Goal: Transaction & Acquisition: Purchase product/service

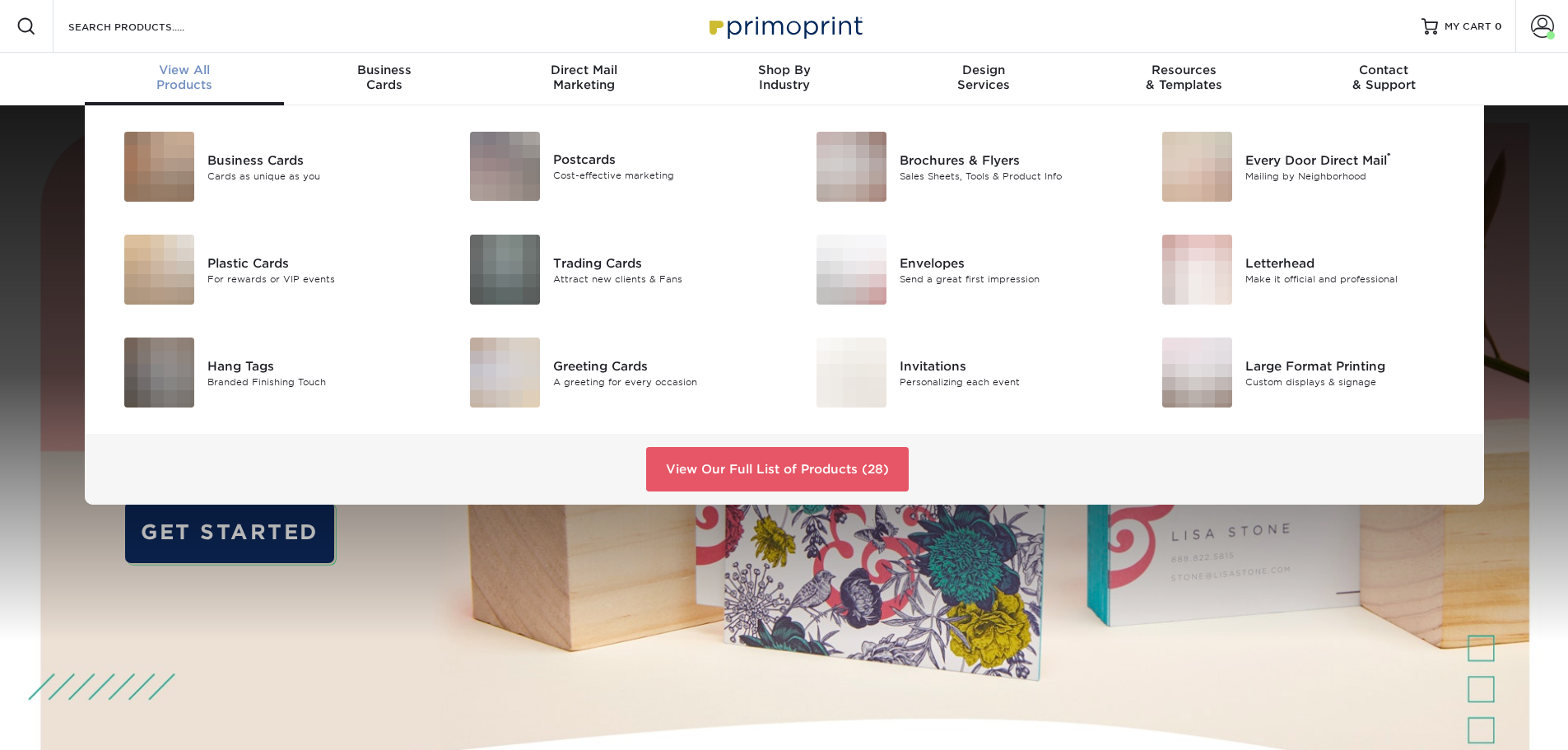
click at [172, 85] on div "View All Products" at bounding box center [184, 78] width 200 height 30
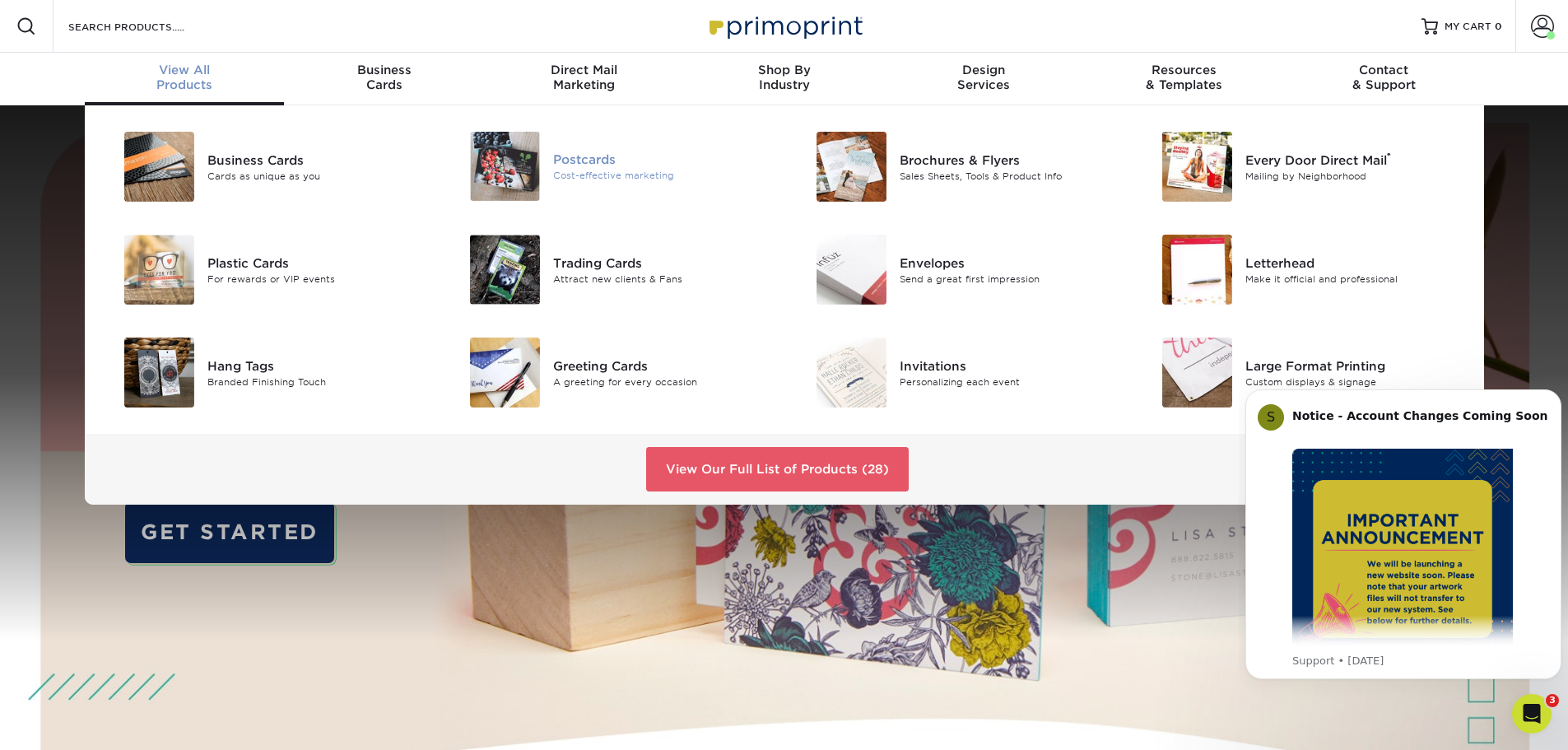
click at [565, 153] on div "Postcards" at bounding box center [662, 159] width 218 height 18
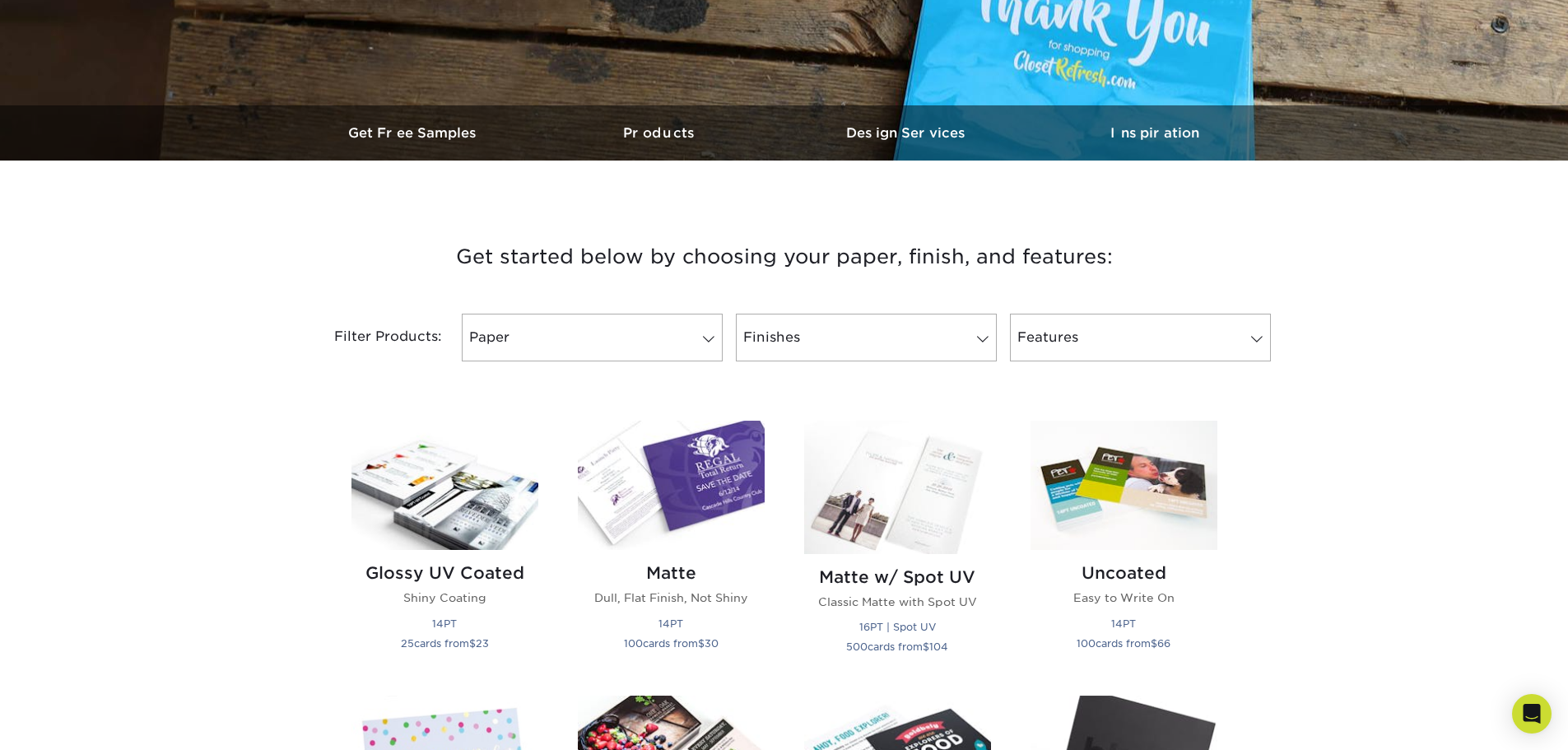
scroll to position [476, 0]
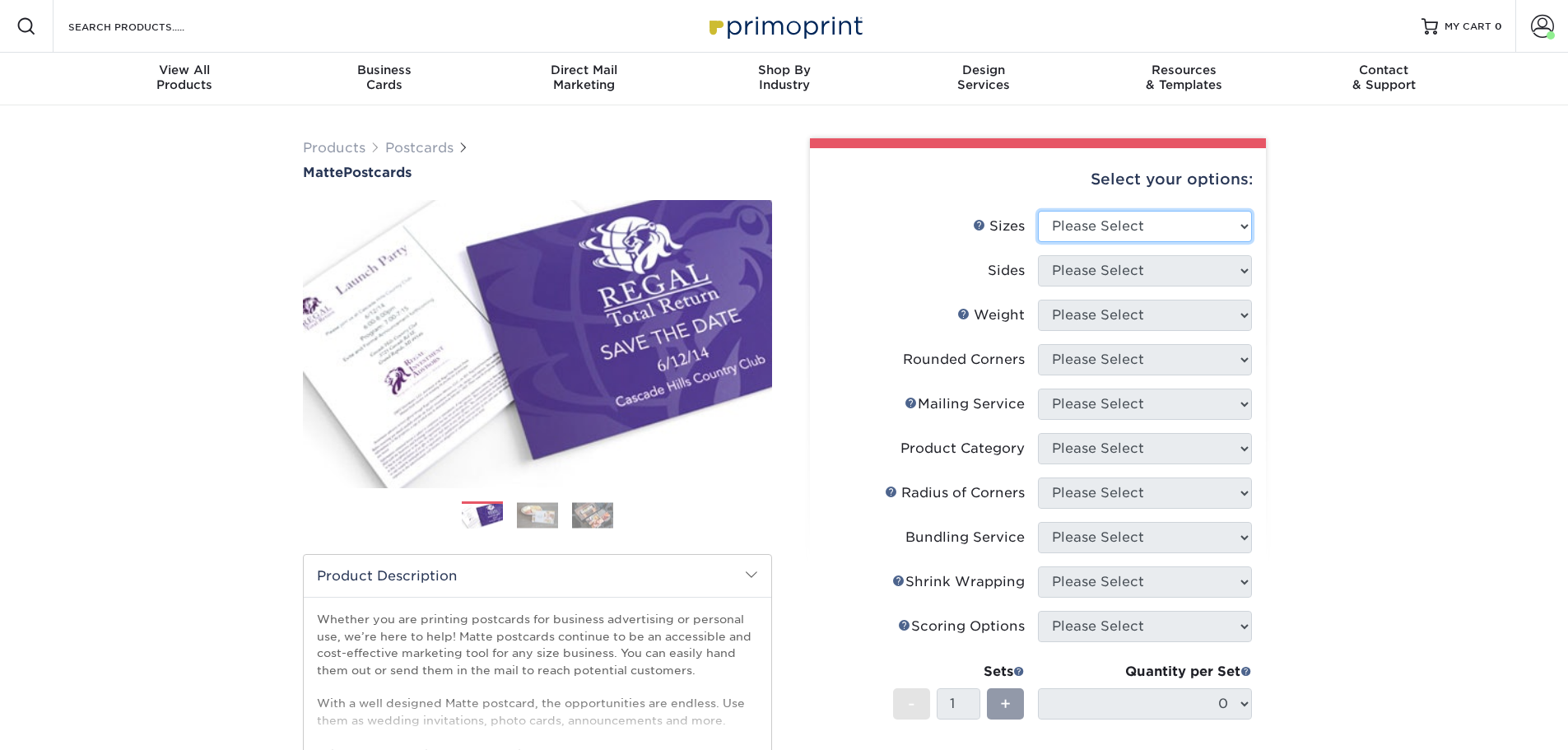
click at [1156, 216] on select "Please Select 1.5" x 7" 2" x 4" 2" x 6" 2" x 7" 2" x 8" 2.12" x 5.5" 2.125" x 5…" at bounding box center [1145, 226] width 214 height 31
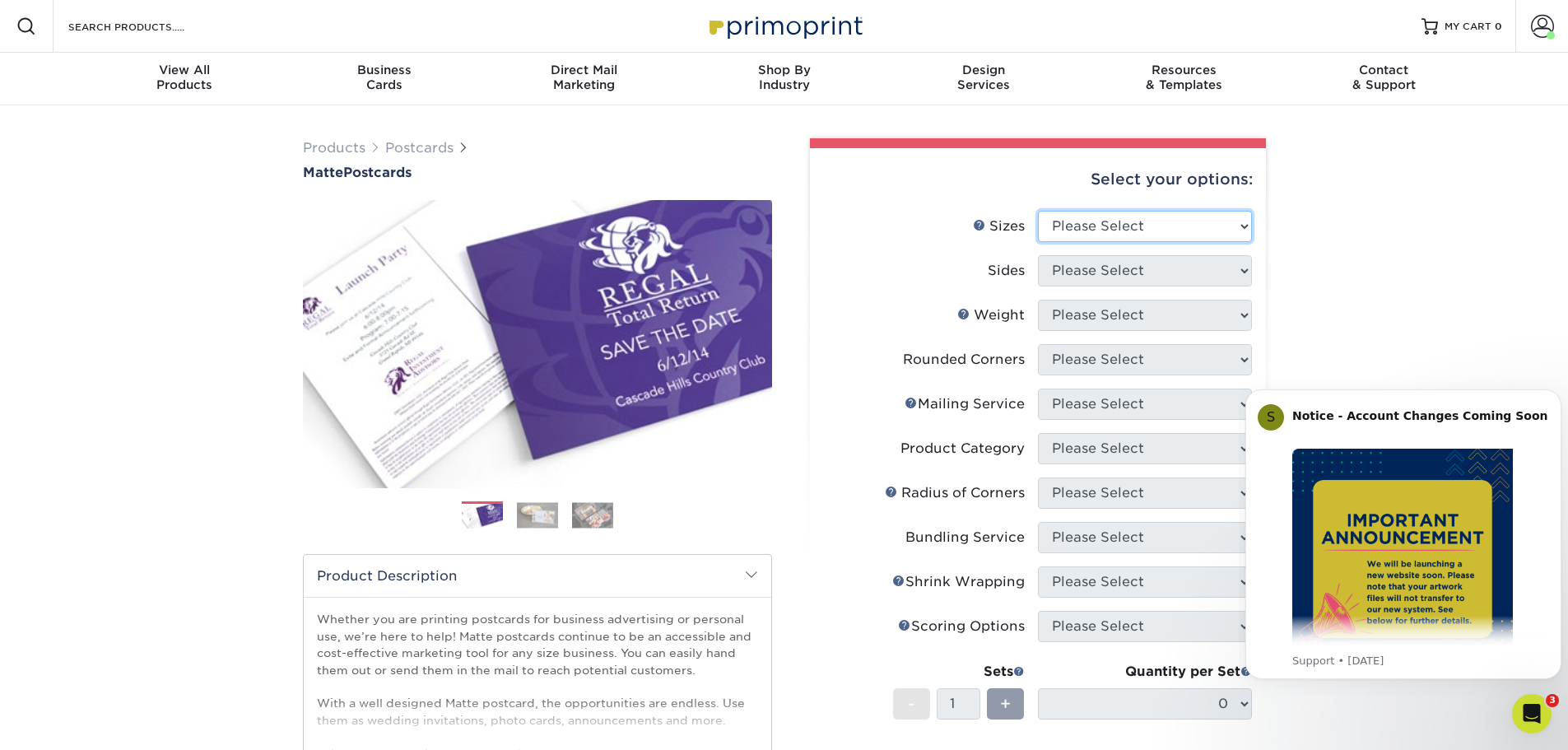
select select "5.00x7.00"
click at [1038, 211] on select "Please Select 1.5" x 7" 2" x 4" 2" x 6" 2" x 7" 2" x 8" 2.12" x 5.5" 2.125" x 5…" at bounding box center [1145, 226] width 214 height 31
click at [1097, 275] on select "Please Select Print Both Sides Print Front Only" at bounding box center [1145, 270] width 214 height 31
select select "13abbda7-1d64-4f25-8bb2-c179b224825d"
click at [1038, 255] on select "Please Select Print Both Sides Print Front Only" at bounding box center [1145, 270] width 214 height 31
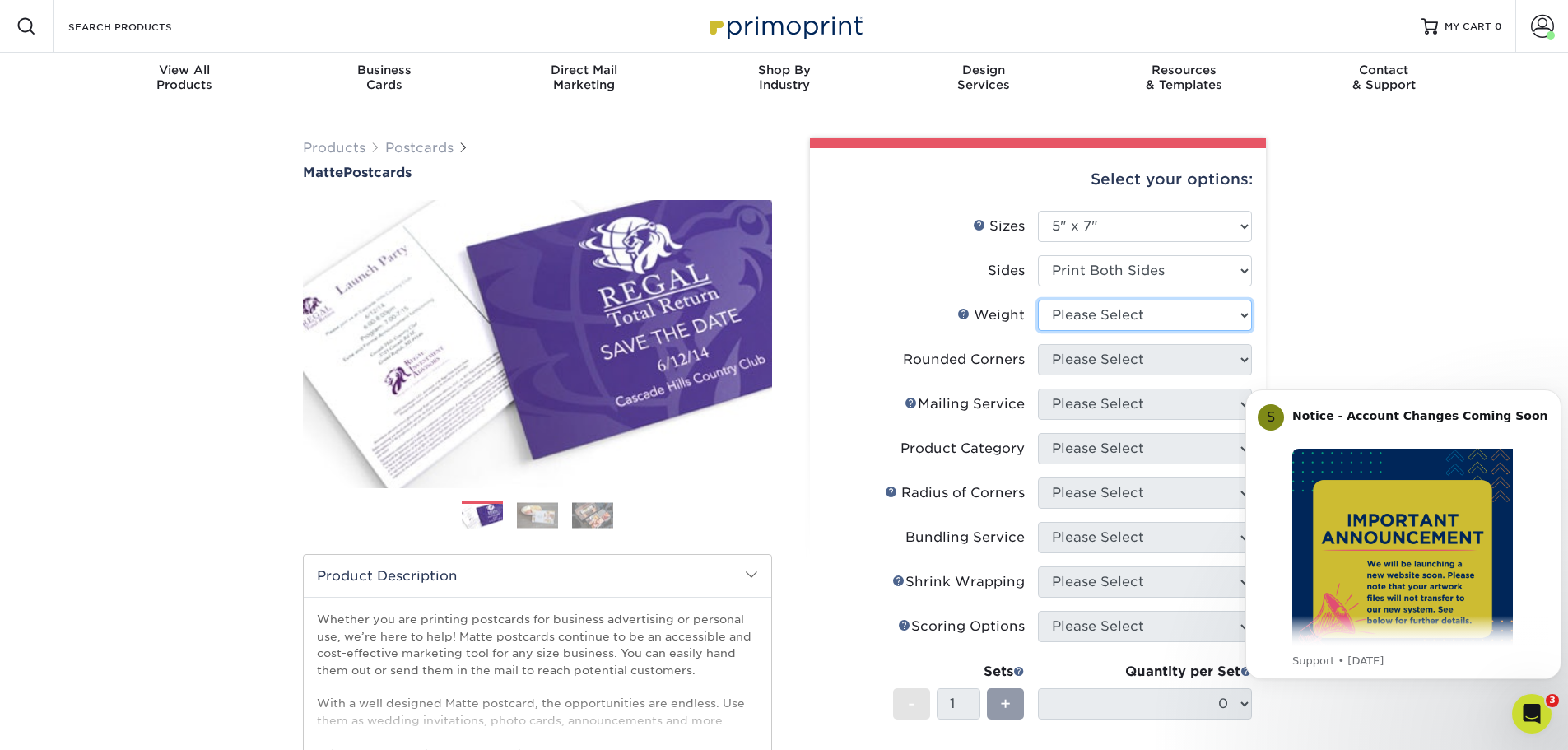
click at [1127, 319] on select "Please Select 14PT 16PT" at bounding box center [1145, 315] width 214 height 31
select select "14PT"
click at [1038, 300] on select "Please Select 14PT 16PT" at bounding box center [1145, 315] width 214 height 31
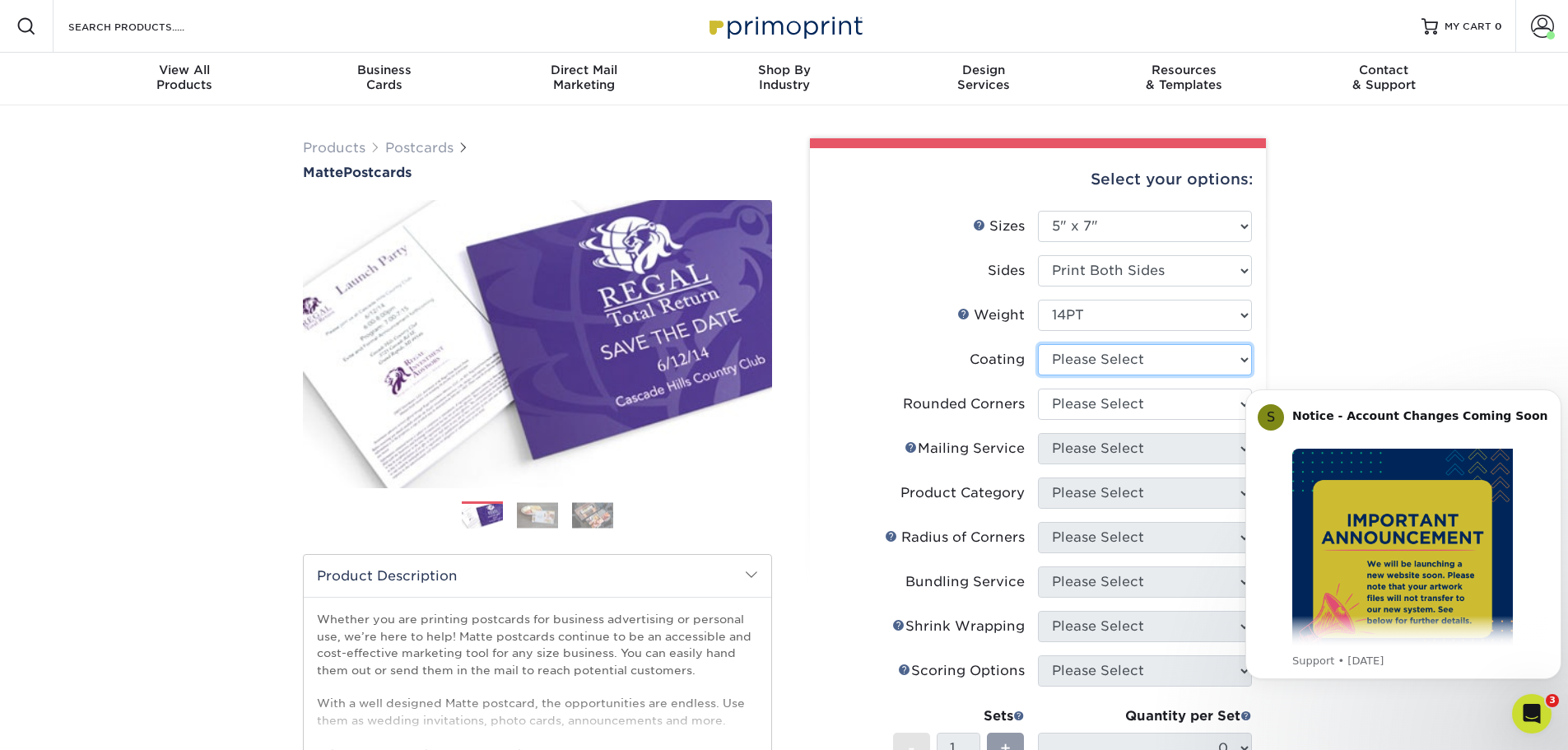
click at [1131, 354] on select at bounding box center [1145, 359] width 214 height 31
select select "121bb7b5-3b4d-429f-bd8d-bbf80e953313"
click at [1038, 344] on select at bounding box center [1145, 359] width 214 height 31
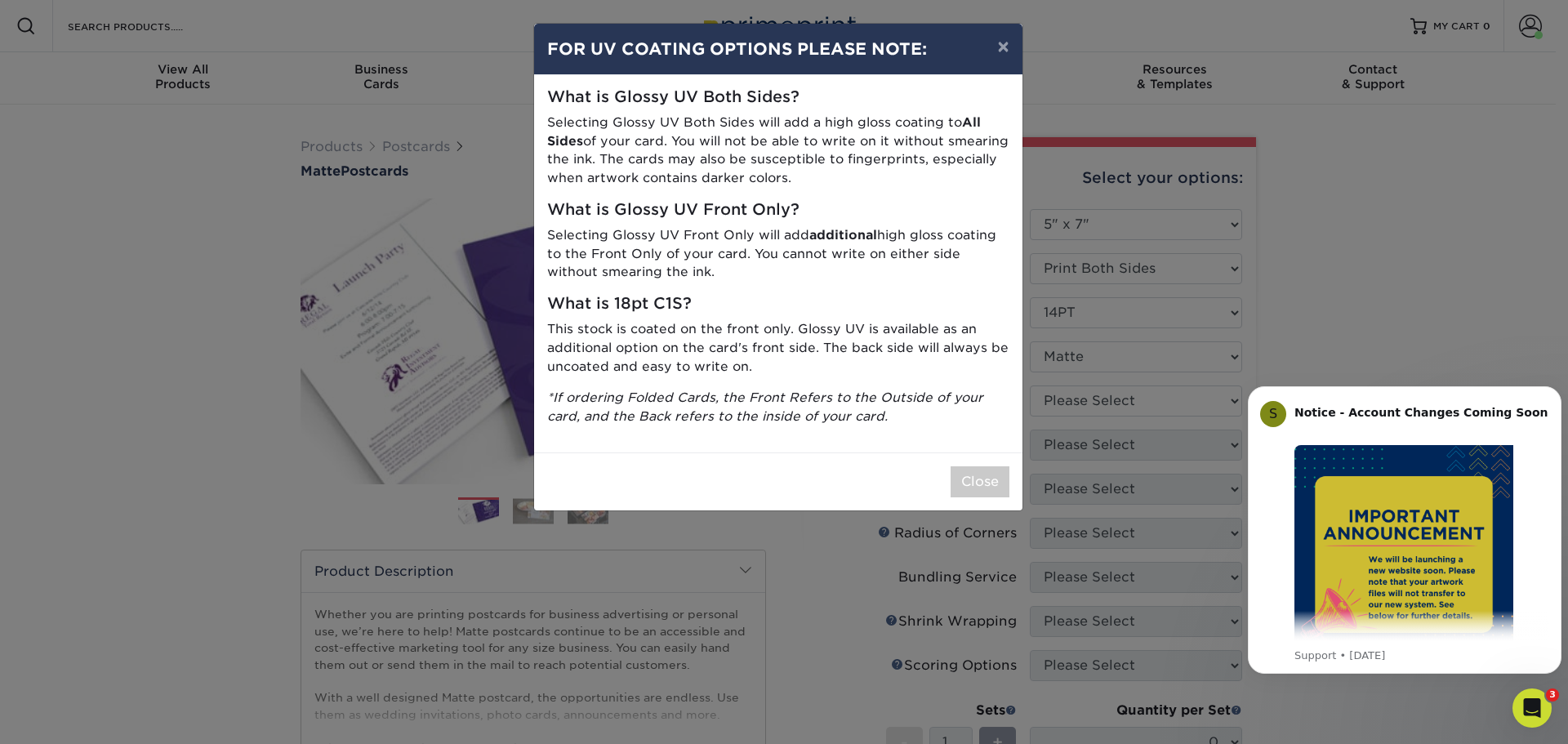
click at [1142, 389] on div "× FOR UV COATING OPTIONS PLEASE NOTE: What is Glossy UV Both Sides? Selecting G…" at bounding box center [784, 372] width 1568 height 744
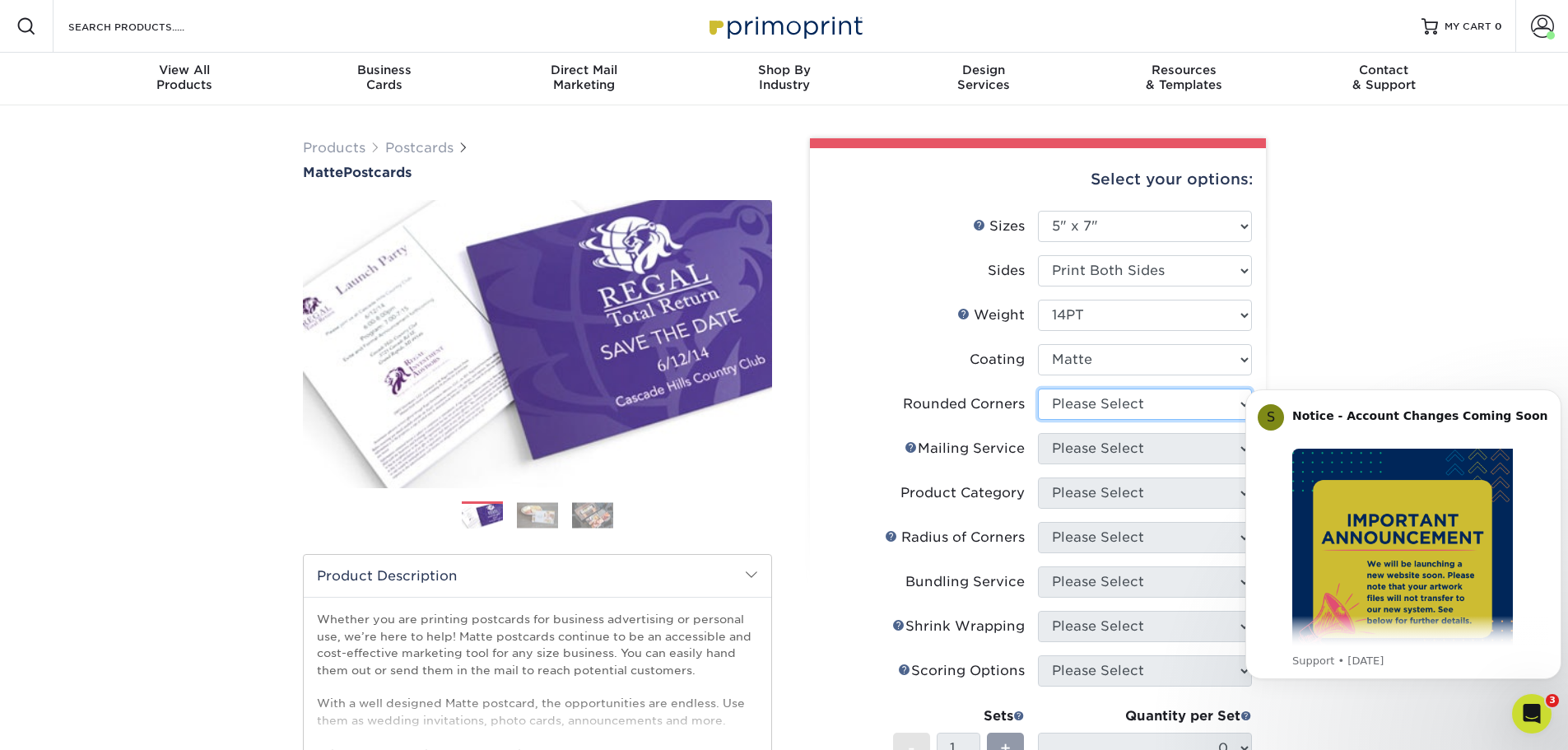
click at [1130, 406] on select "Please Select Yes - Round 4 Corners No" at bounding box center [1145, 404] width 214 height 31
select select "0"
click at [1038, 389] on select "Please Select Yes - Round 4 Corners No" at bounding box center [1145, 404] width 214 height 31
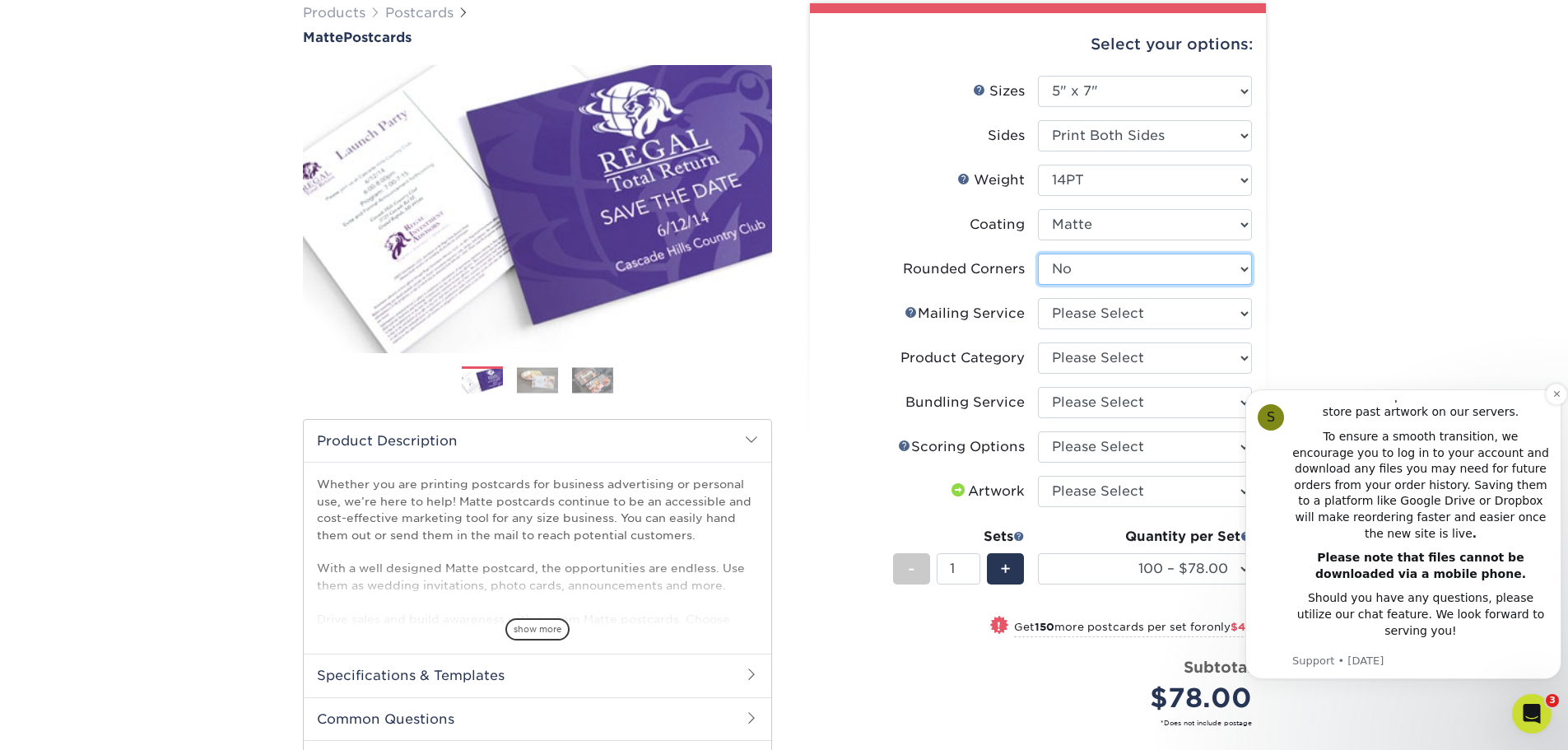
scroll to position [165, 0]
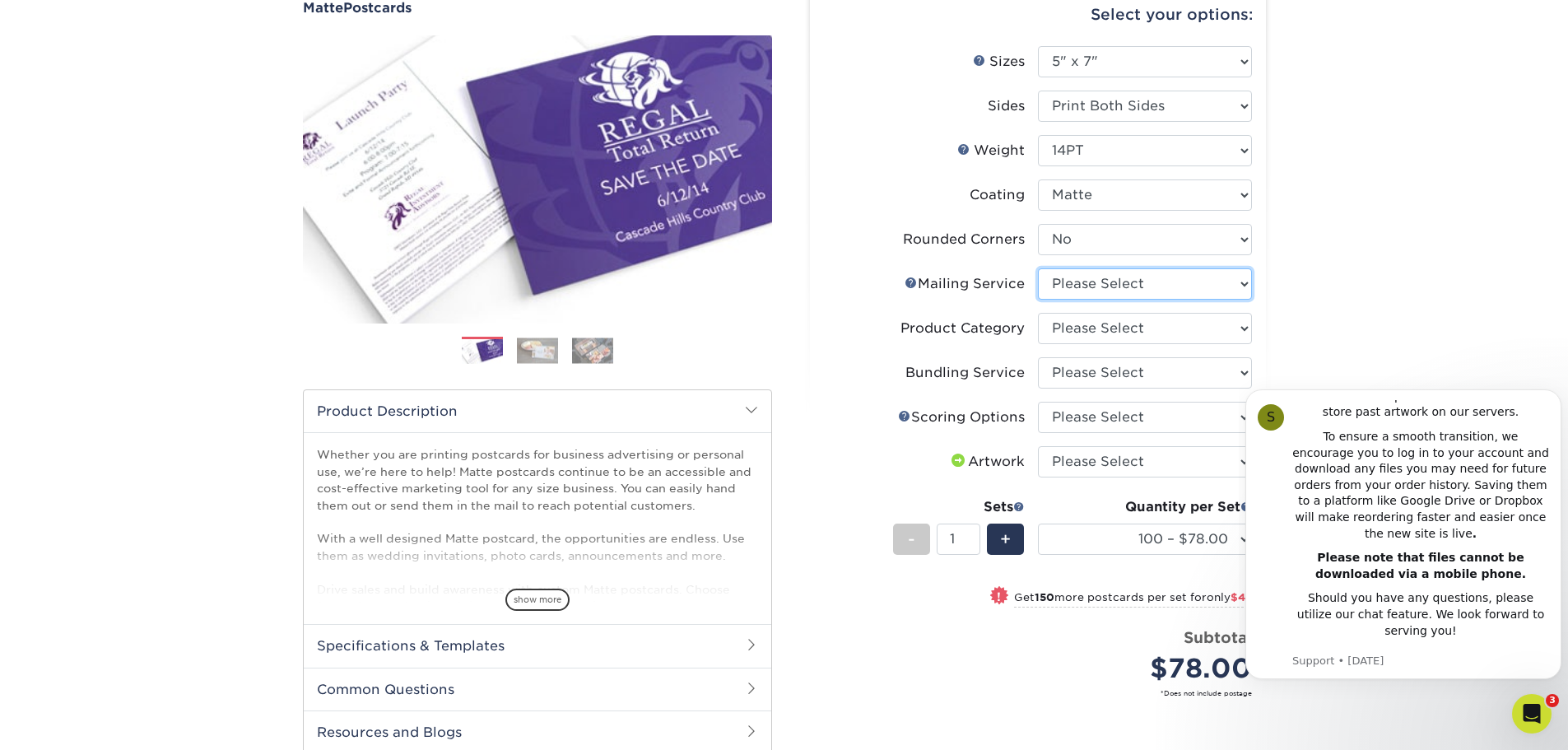
click at [1202, 290] on select "Please Select No Direct Mailing Service No, I will mail/stamp/imprint Direct Ma…" at bounding box center [1145, 283] width 214 height 31
select select "3e5e9bdd-d78a-4c28-a41d-fe1407925ca6"
click at [1038, 268] on select "Please Select No Direct Mailing Service No, I will mail/stamp/imprint Direct Ma…" at bounding box center [1145, 283] width 214 height 31
click at [1187, 326] on select "Please Select Postcards" at bounding box center [1145, 328] width 214 height 31
select select "9b7272e0-d6c8-4c3c-8e97-d3a1bcdab858"
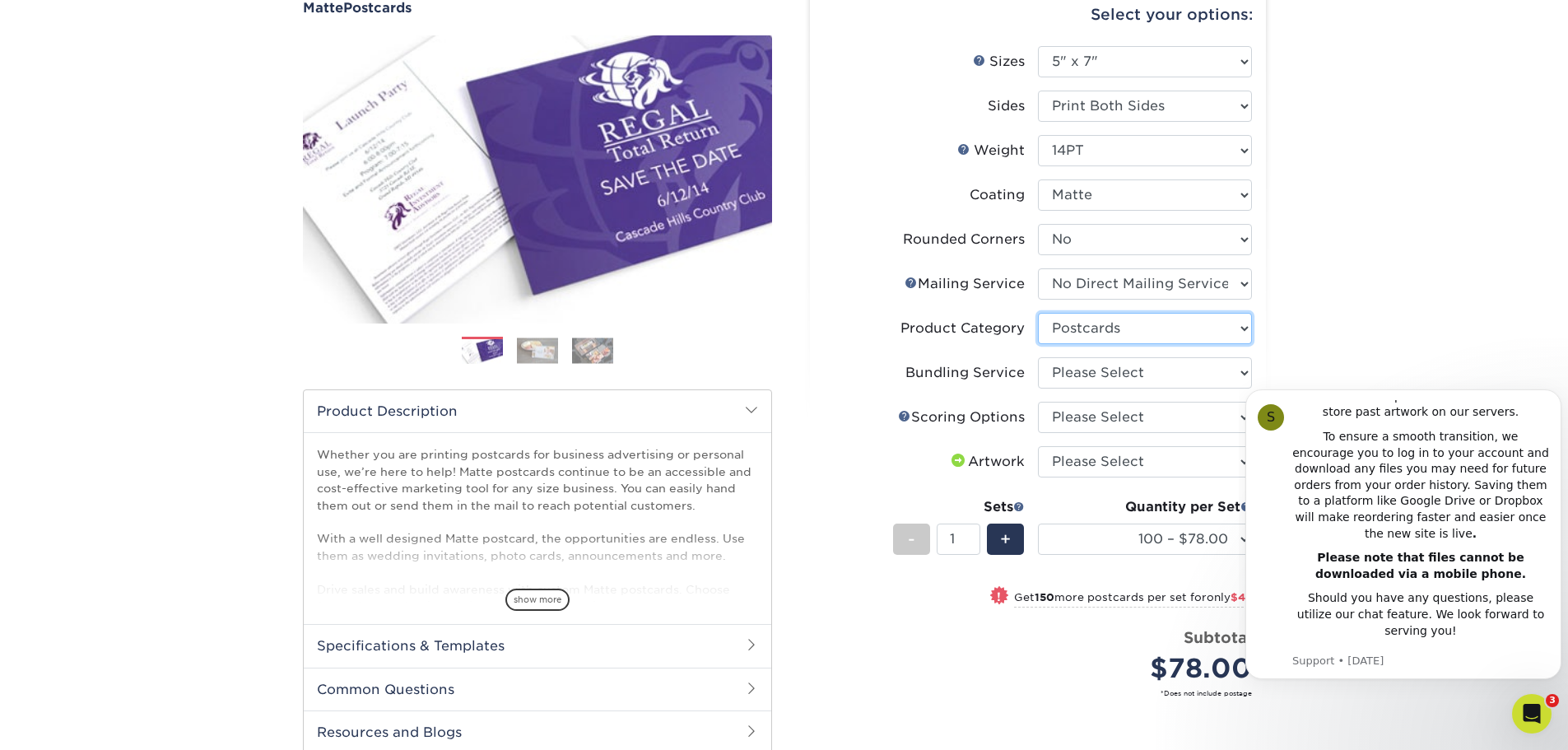
click at [1038, 313] on select "Please Select Postcards" at bounding box center [1145, 328] width 214 height 31
click at [1191, 365] on select "Please Select No Bundling Services Yes, Bundles of 50 (+2 Days) Yes, Bundles of…" at bounding box center [1145, 372] width 214 height 31
select select "58689abb-25c0-461c-a4c3-a80b627d6649"
click at [1038, 357] on select "Please Select No Bundling Services Yes, Bundles of 50 (+2 Days) Yes, Bundles of…" at bounding box center [1145, 372] width 214 height 31
click at [1191, 421] on select "Please Select No Scoring One Score" at bounding box center [1145, 417] width 214 height 31
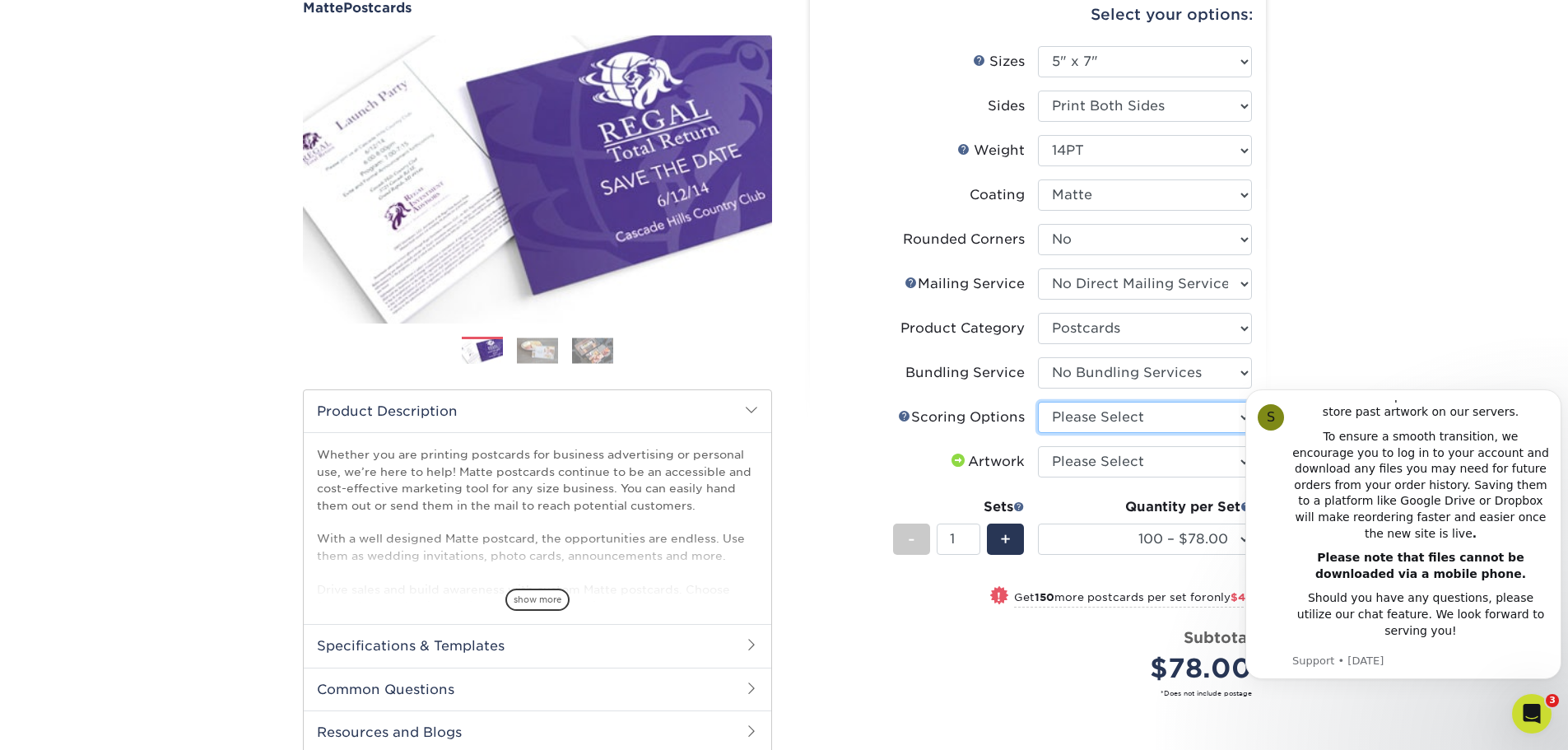
select select "16ebe401-5398-422d-8cb0-f3adbb82deb5"
click at [1038, 402] on select "Please Select No Scoring One Score" at bounding box center [1145, 417] width 214 height 31
click at [1186, 469] on select "Please Select I will upload files I need a design - $150" at bounding box center [1145, 461] width 214 height 31
select select "upload"
click at [1038, 446] on select "Please Select I will upload files I need a design - $150" at bounding box center [1145, 461] width 214 height 31
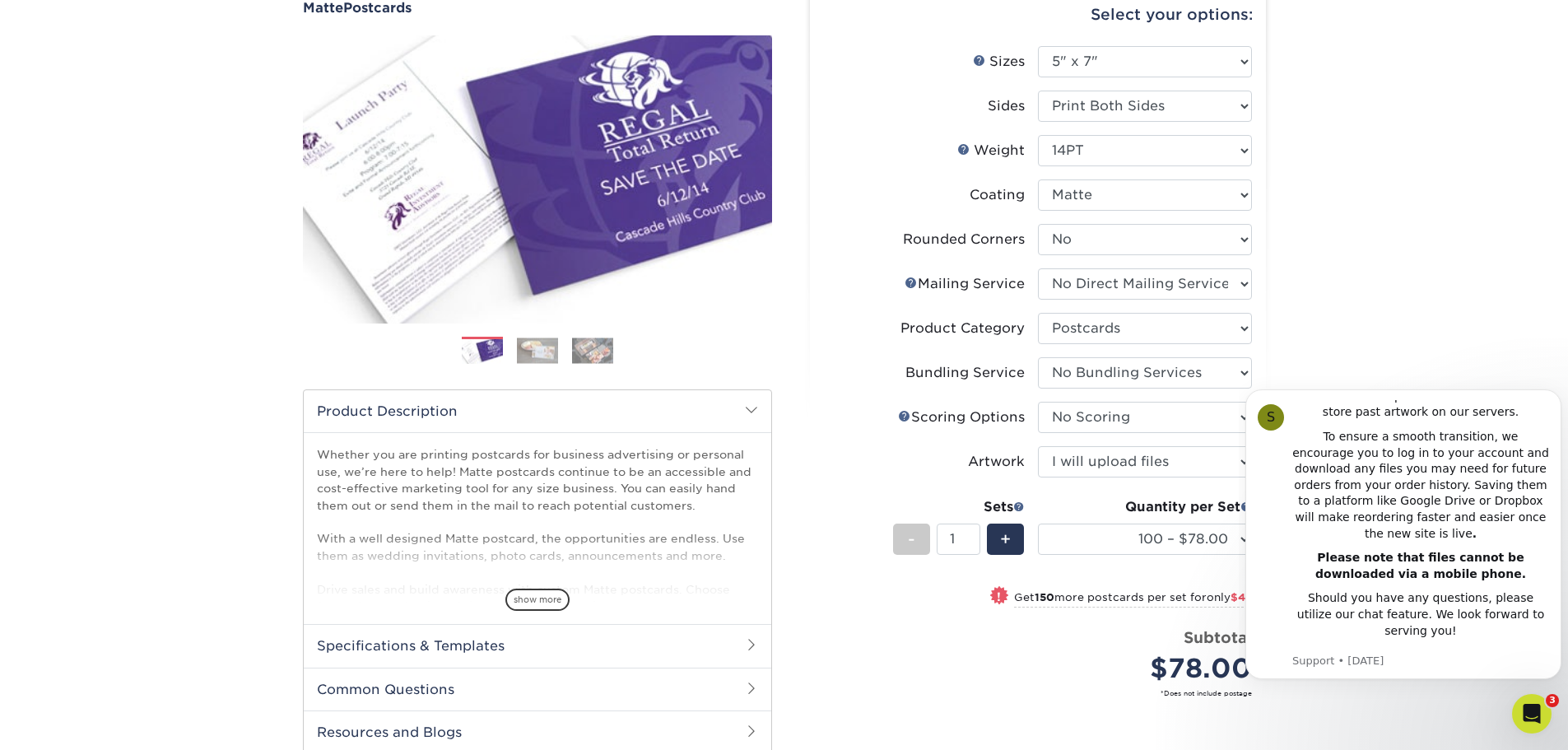
click at [1370, 188] on div "Products Postcards Matte Postcards Next $" at bounding box center [784, 443] width 1568 height 1006
click at [1115, 532] on select "100 – $78.00 250 – $126.00 500 – $162.00 1000 – $182.00 2500 – $293.00 5000 – $…" at bounding box center [1145, 539] width 214 height 31
click at [1038, 524] on select "100 – $78.00 250 – $126.00 500 – $162.00 1000 – $182.00 2500 – $293.00 5000 – $…" at bounding box center [1145, 539] width 214 height 31
click at [1235, 56] on select "Please Select 1.5" x 7" 2" x 4" 2" x 6" 2" x 7" 2" x 8" 2.12" x 5.5" 2.125" x 5…" at bounding box center [1145, 61] width 214 height 31
select select "5.00x8.00"
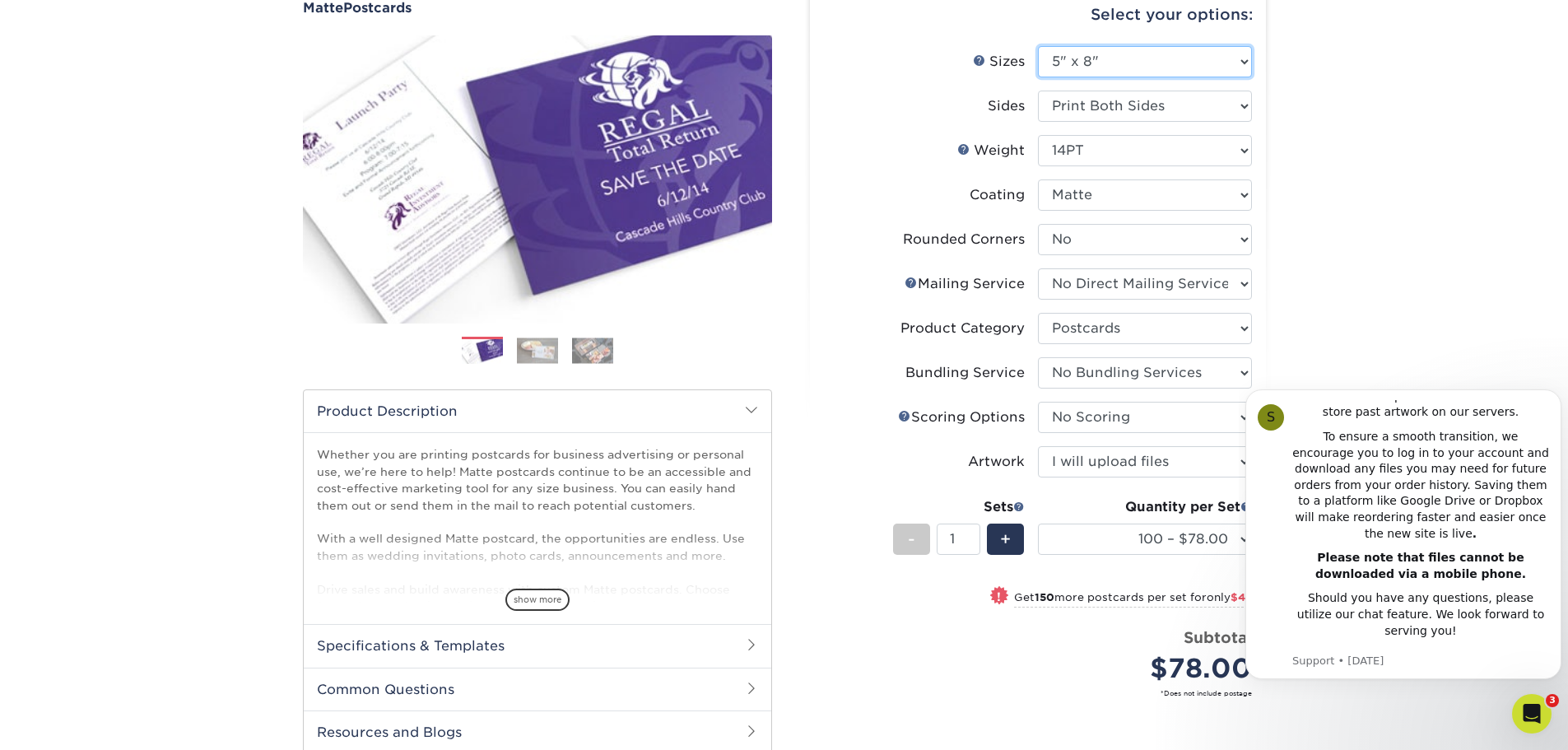
click at [1038, 46] on select "Please Select 1.5" x 7" 2" x 4" 2" x 6" 2" x 7" 2" x 8" 2.12" x 5.5" 2.125" x 5…" at bounding box center [1145, 61] width 214 height 31
select select "-1"
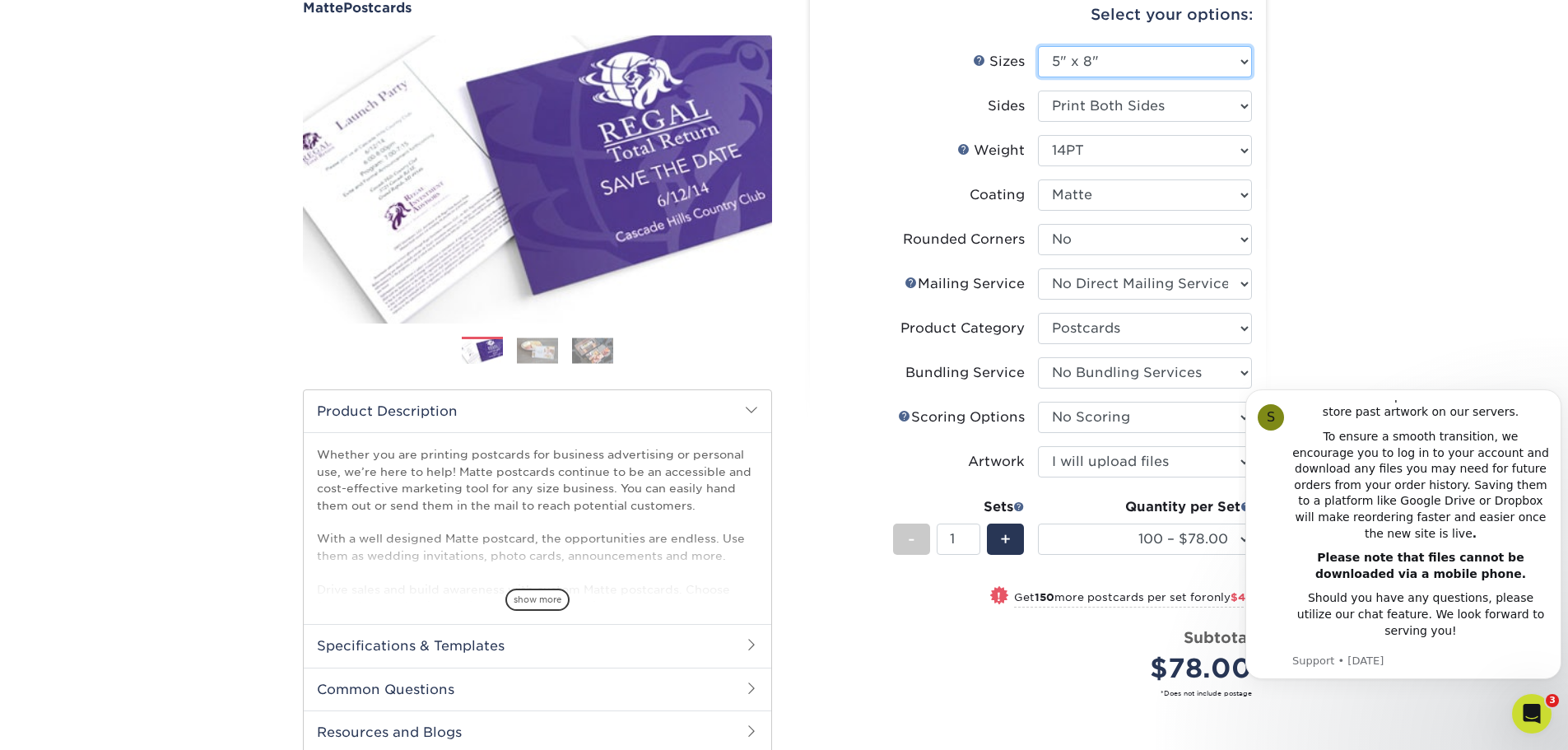
select select "-1"
select select
select select "-1"
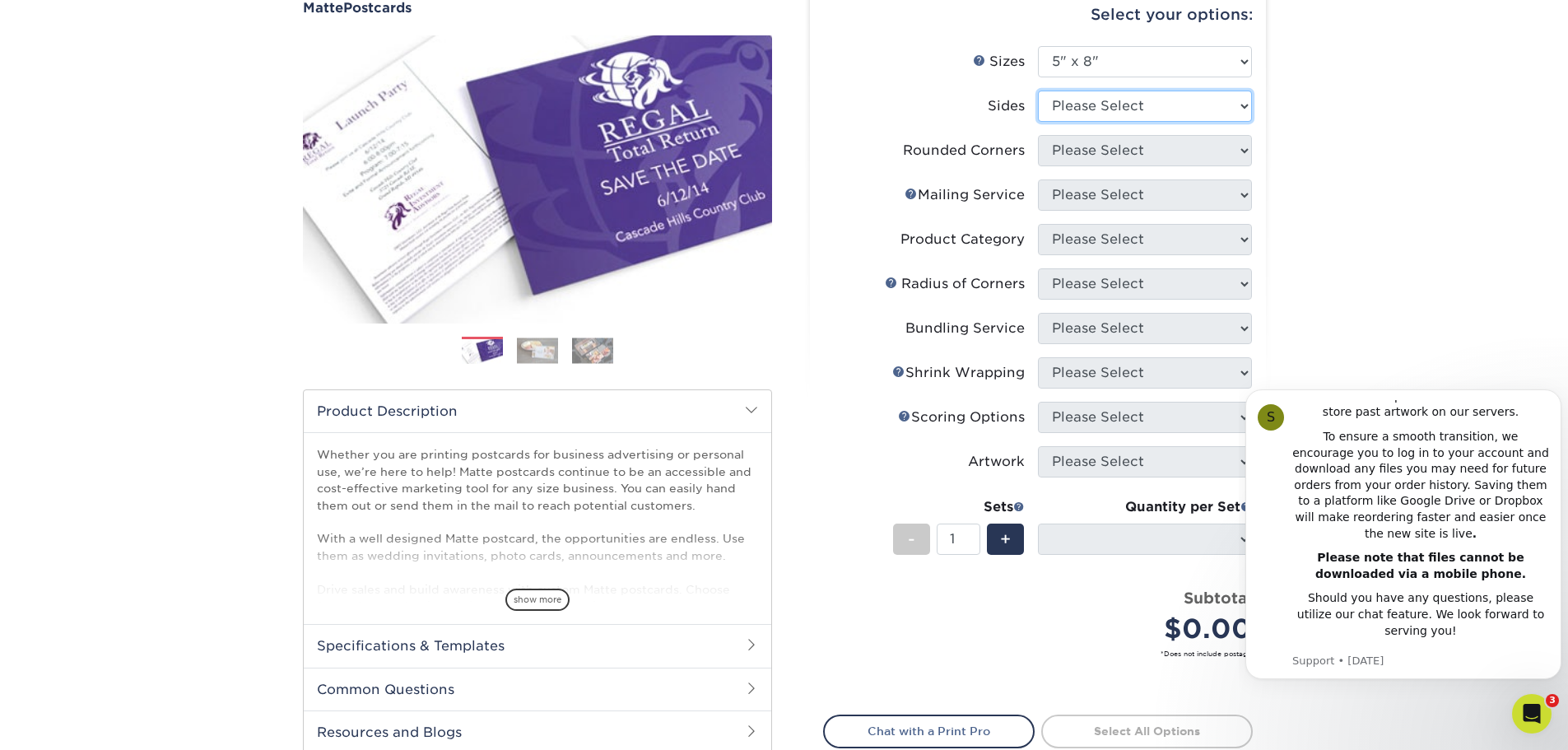
click at [1172, 105] on select "Please Select Print Both Sides Print Front Only" at bounding box center [1145, 106] width 214 height 31
select select "13abbda7-1d64-4f25-8bb2-c179b224825d"
click at [1038, 91] on select "Please Select Print Both Sides Print Front Only" at bounding box center [1145, 106] width 214 height 31
select select
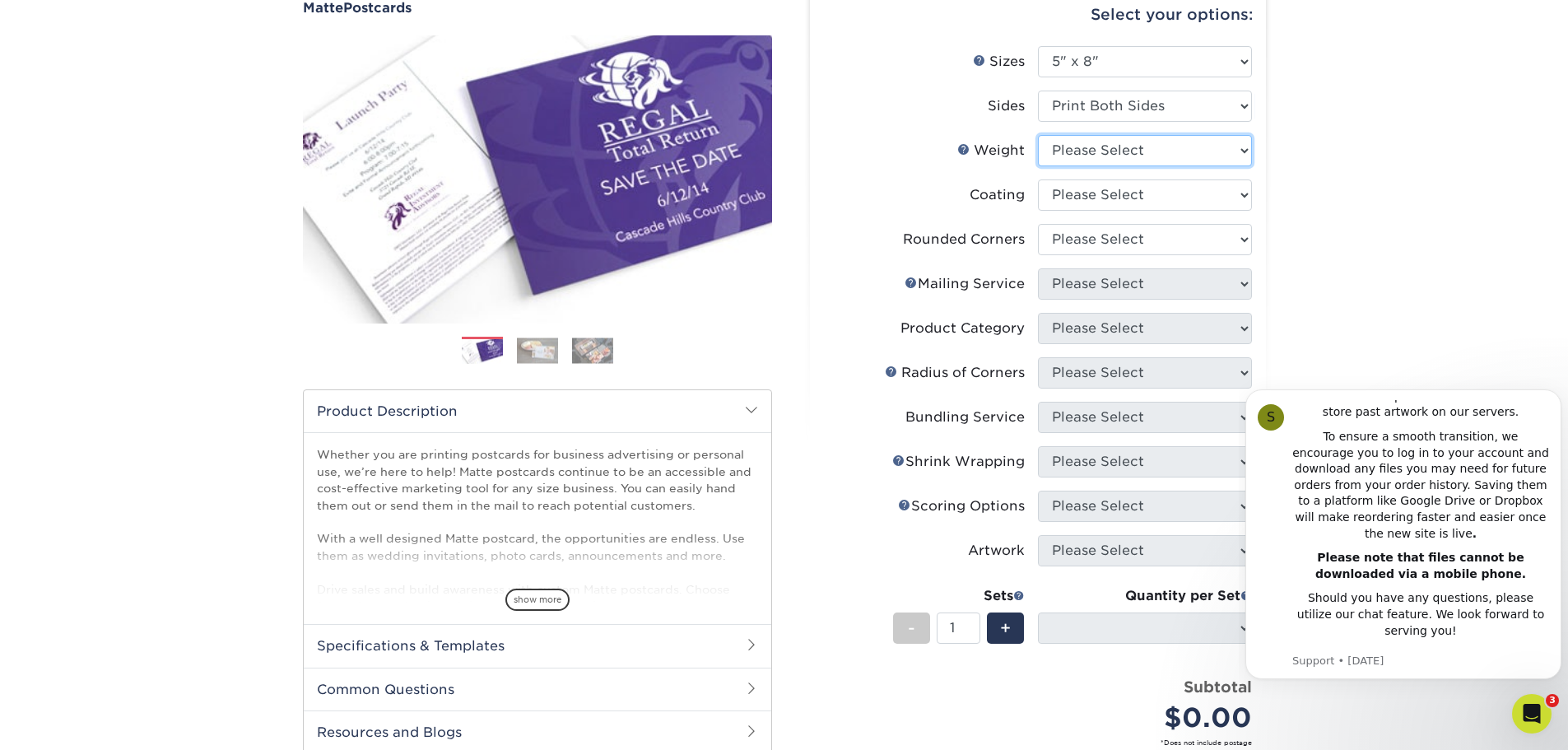
click at [1172, 162] on select "Please Select 14PT 16PT" at bounding box center [1145, 150] width 214 height 31
select select "14PT"
click at [1038, 135] on select "Please Select 14PT 16PT" at bounding box center [1145, 150] width 214 height 31
select select "-1"
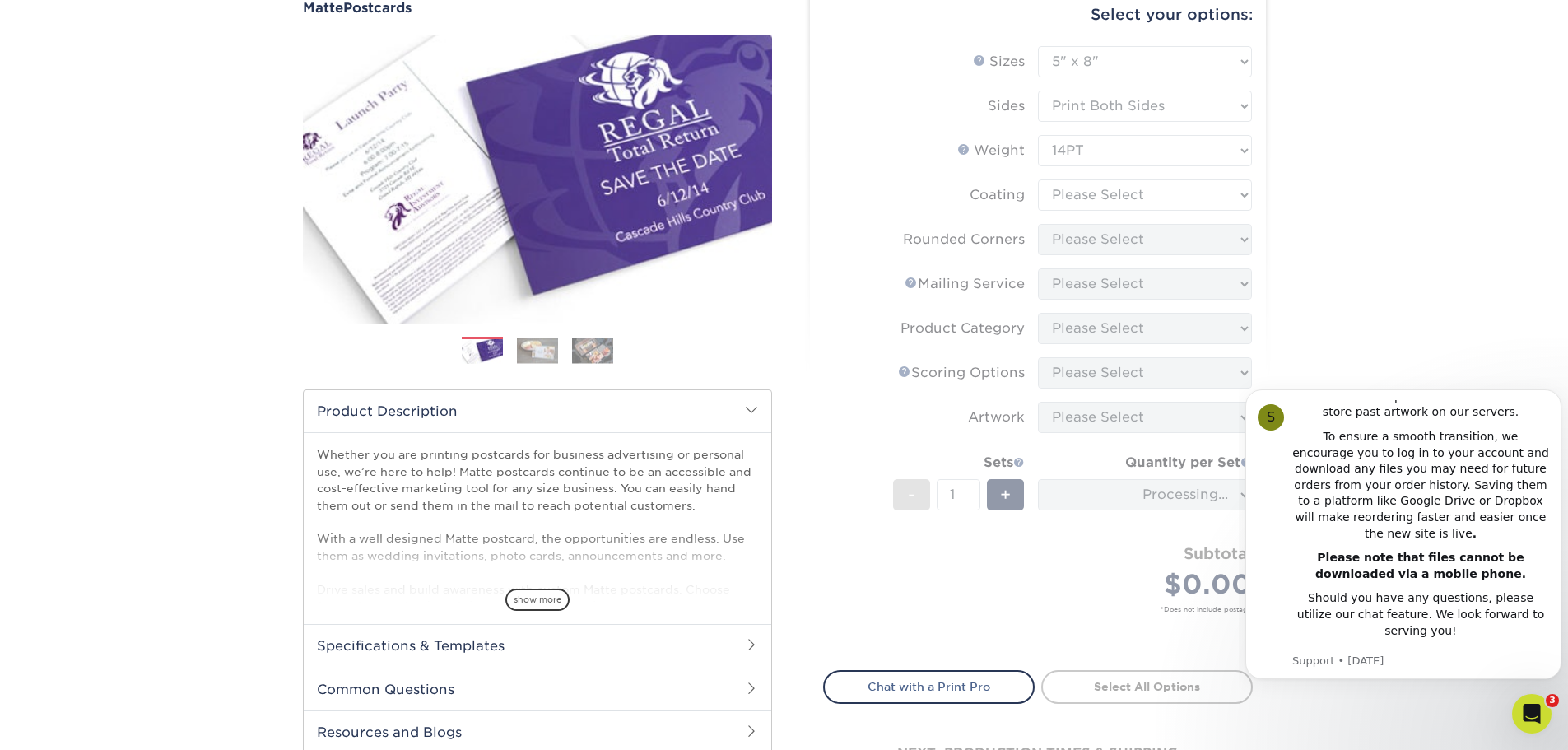
click at [1172, 202] on form "Sizes Help Sizes Please Select 1.5" x 7" 2" x 4" 2" x 6" 2" x 7" 2" x 8" 2.12" …" at bounding box center [1038, 349] width 430 height 606
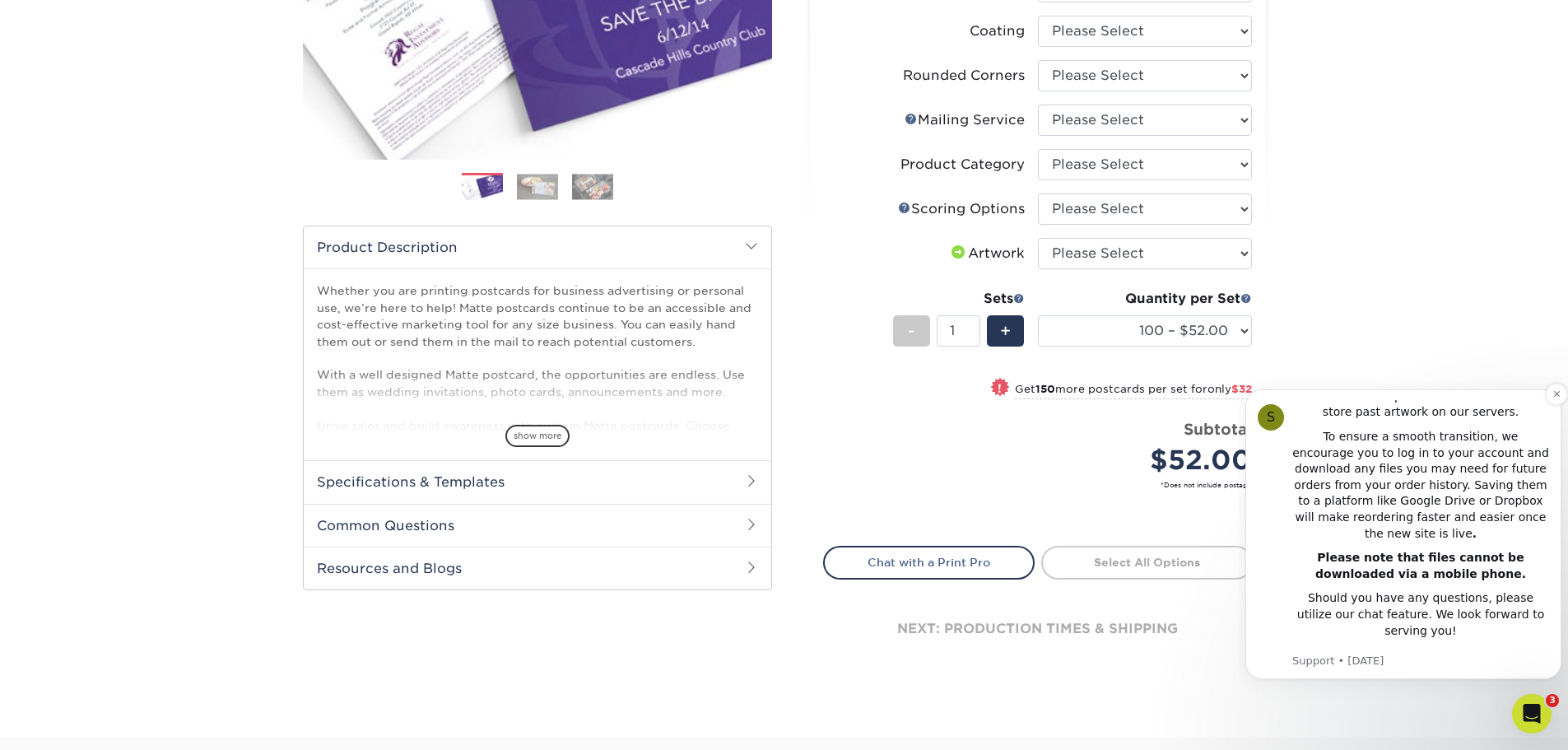
scroll to position [329, 0]
drag, startPoint x: 1558, startPoint y: 395, endPoint x: 2801, endPoint y: 762, distance: 1296.0
click at [1558, 395] on icon "Dismiss notification" at bounding box center [1557, 394] width 6 height 6
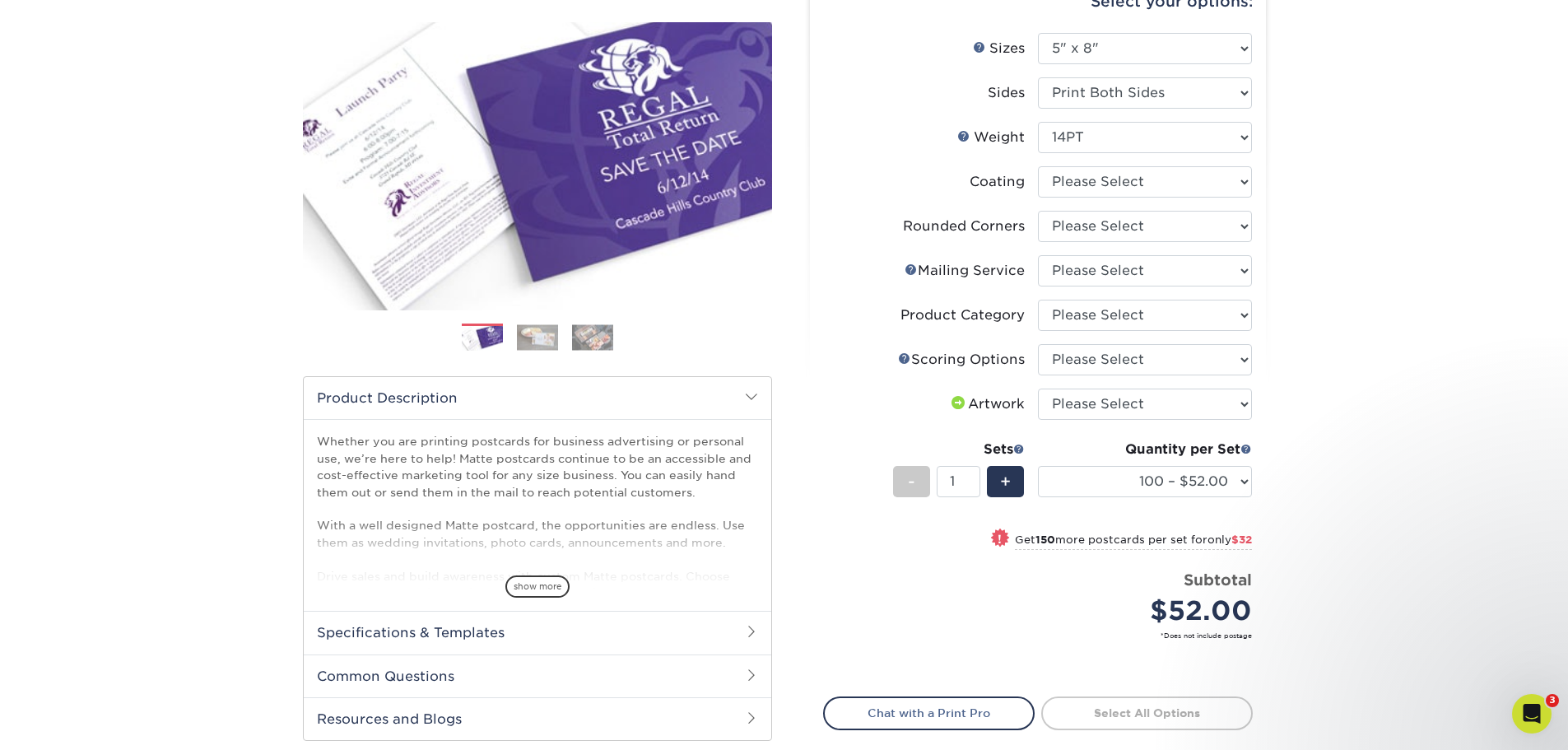
scroll to position [165, 0]
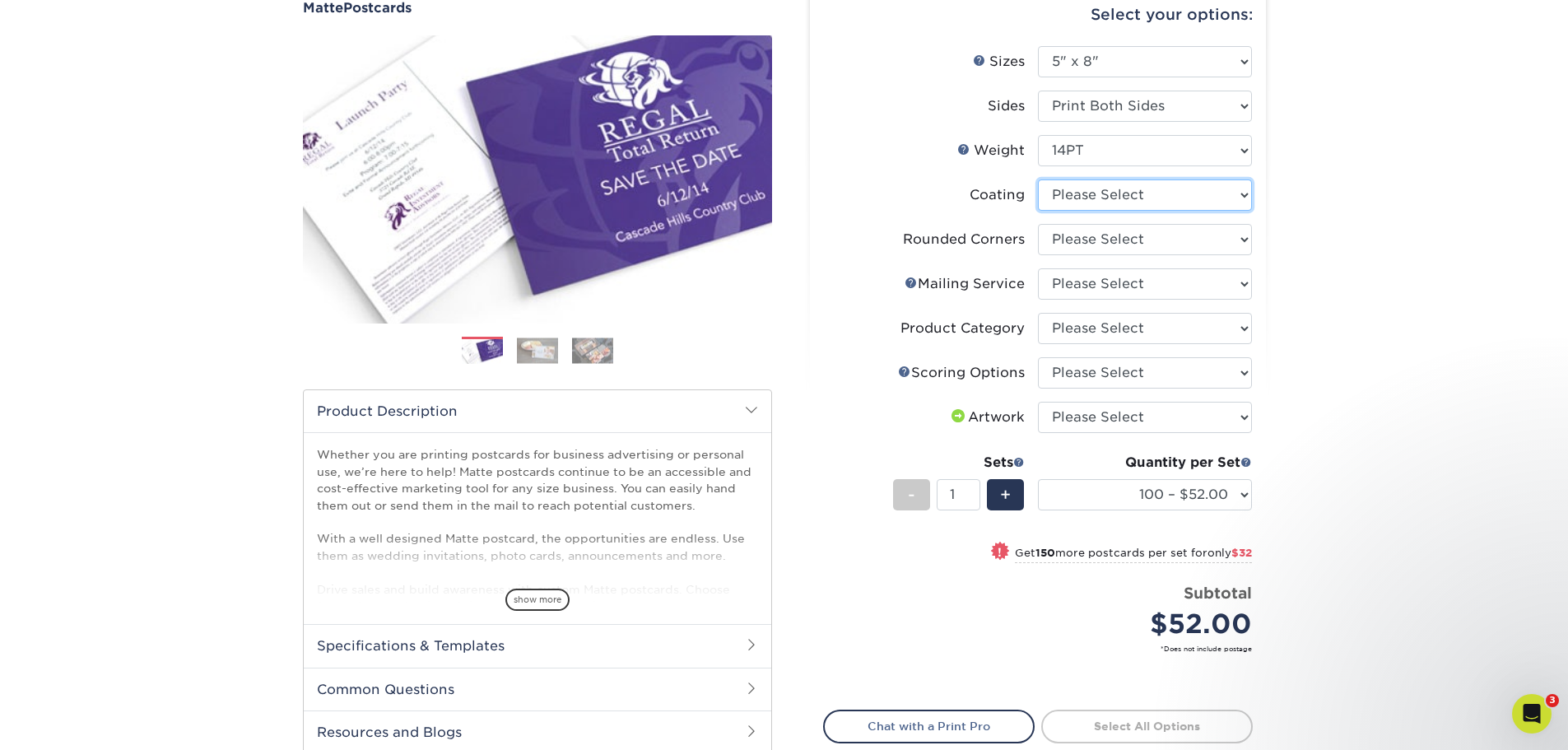
click at [1152, 200] on select at bounding box center [1145, 194] width 214 height 31
select select "121bb7b5-3b4d-429f-bd8d-bbf80e953313"
click at [1038, 179] on select at bounding box center [1145, 194] width 214 height 31
select select "-1"
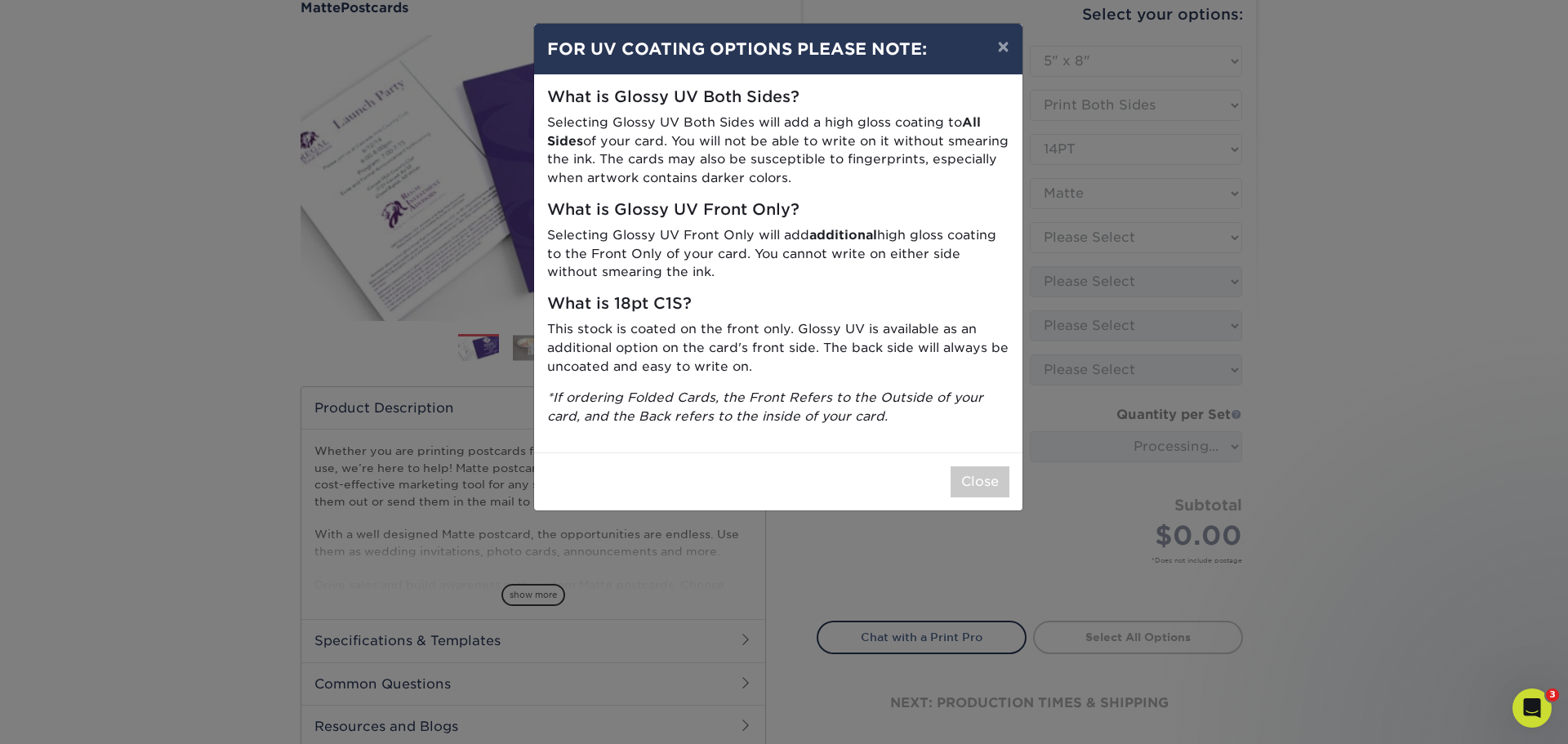
click at [1136, 237] on div "× FOR UV COATING OPTIONS PLEASE NOTE: What is Glossy UV Both Sides? Selecting G…" at bounding box center [784, 372] width 1568 height 744
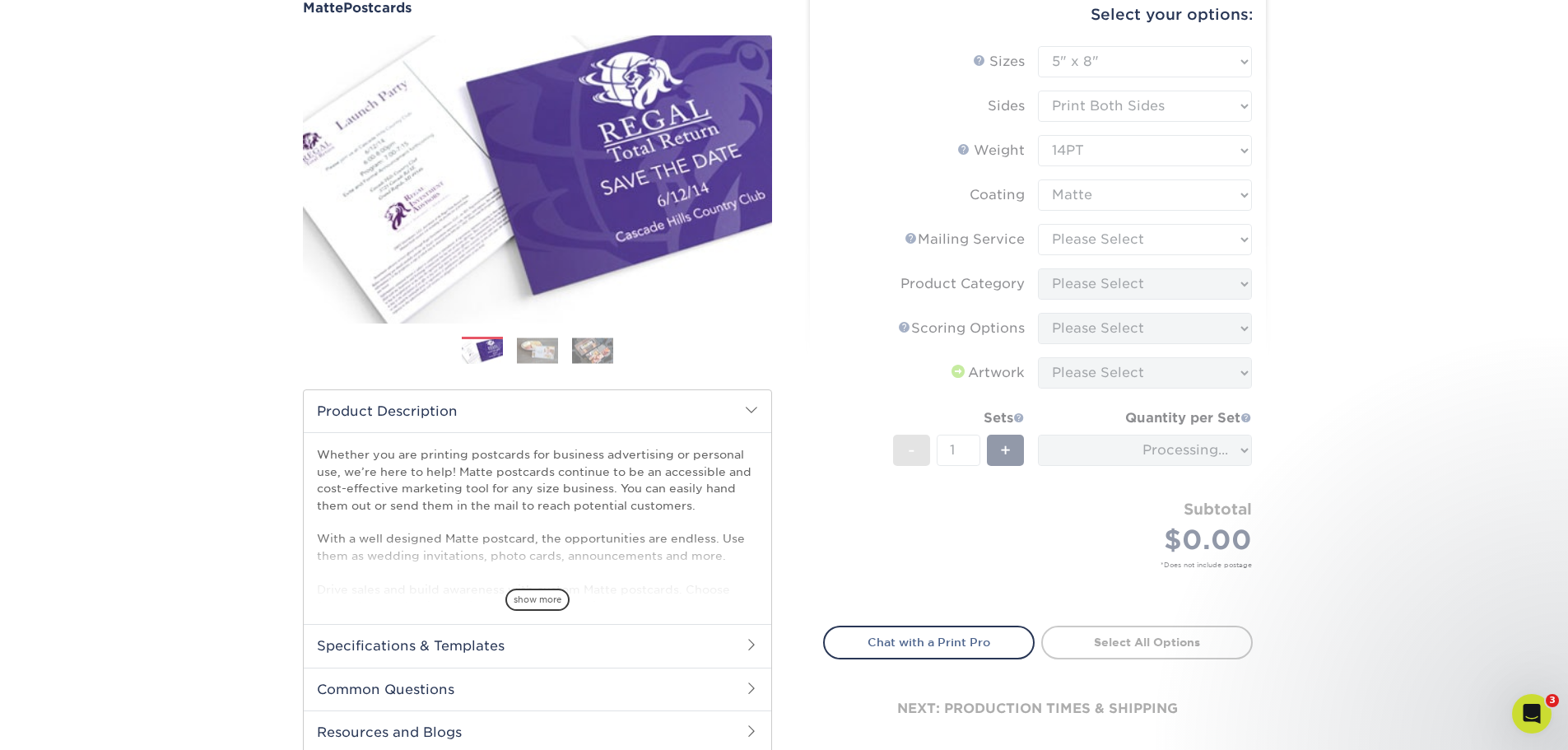
click at [1141, 203] on form "Sizes Help Sizes Please Select 1.5" x 7" 2" x 4" 2" x 6" 2" x 7" 2" x 8" 2.12" …" at bounding box center [1038, 326] width 430 height 561
click at [1147, 193] on form "Sizes Help Sizes Please Select 1.5" x 7" 2" x 4" 2" x 6" 2" x 7" 2" x 8" 2.12" …" at bounding box center [1038, 326] width 430 height 561
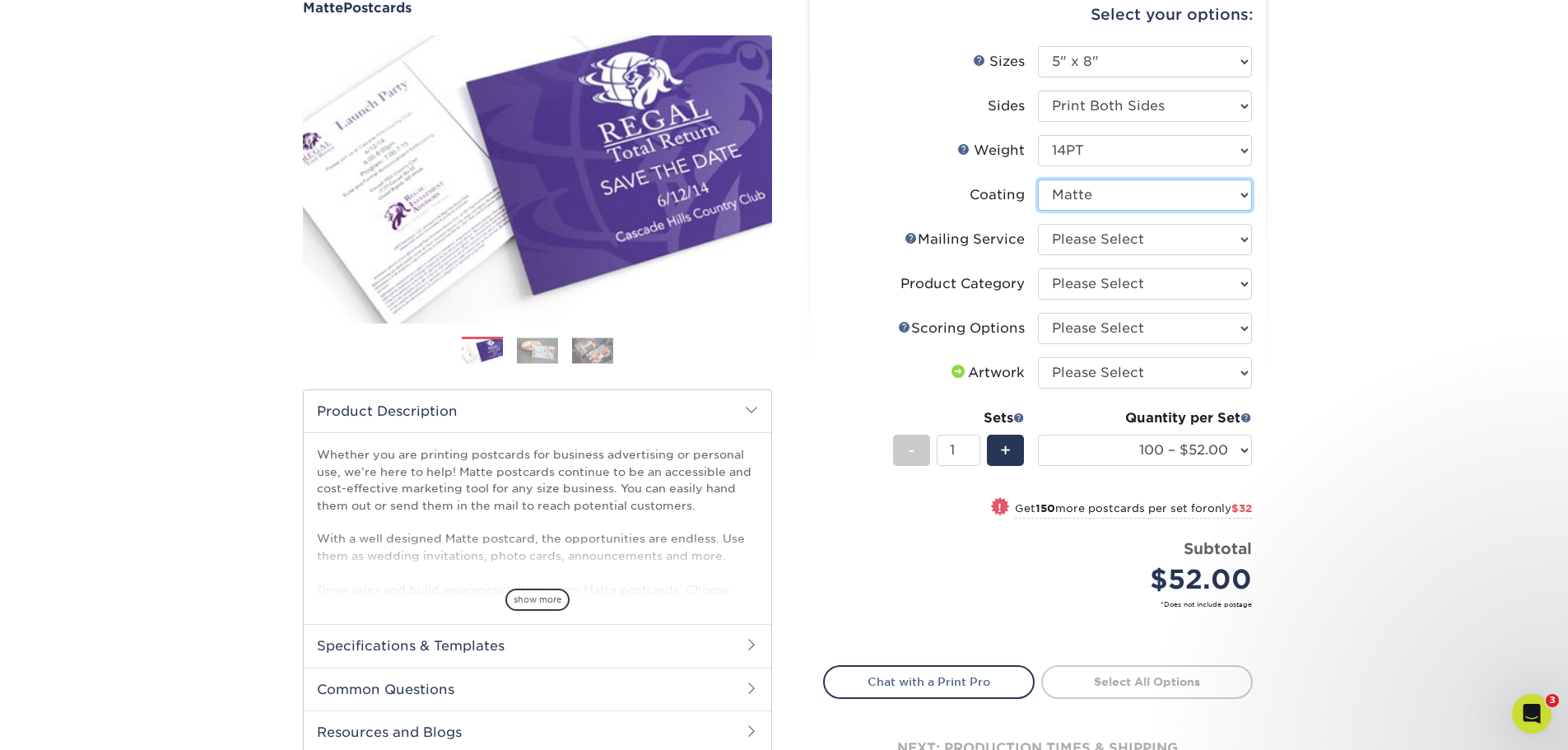
click at [1147, 193] on select at bounding box center [1145, 194] width 214 height 31
click at [1152, 199] on select at bounding box center [1145, 194] width 214 height 31
click at [1038, 179] on select at bounding box center [1145, 194] width 214 height 31
click at [1154, 232] on select "Please Select No Direct Mailing Service No, I will mail/stamp/imprint Direct Ma…" at bounding box center [1145, 239] width 214 height 31
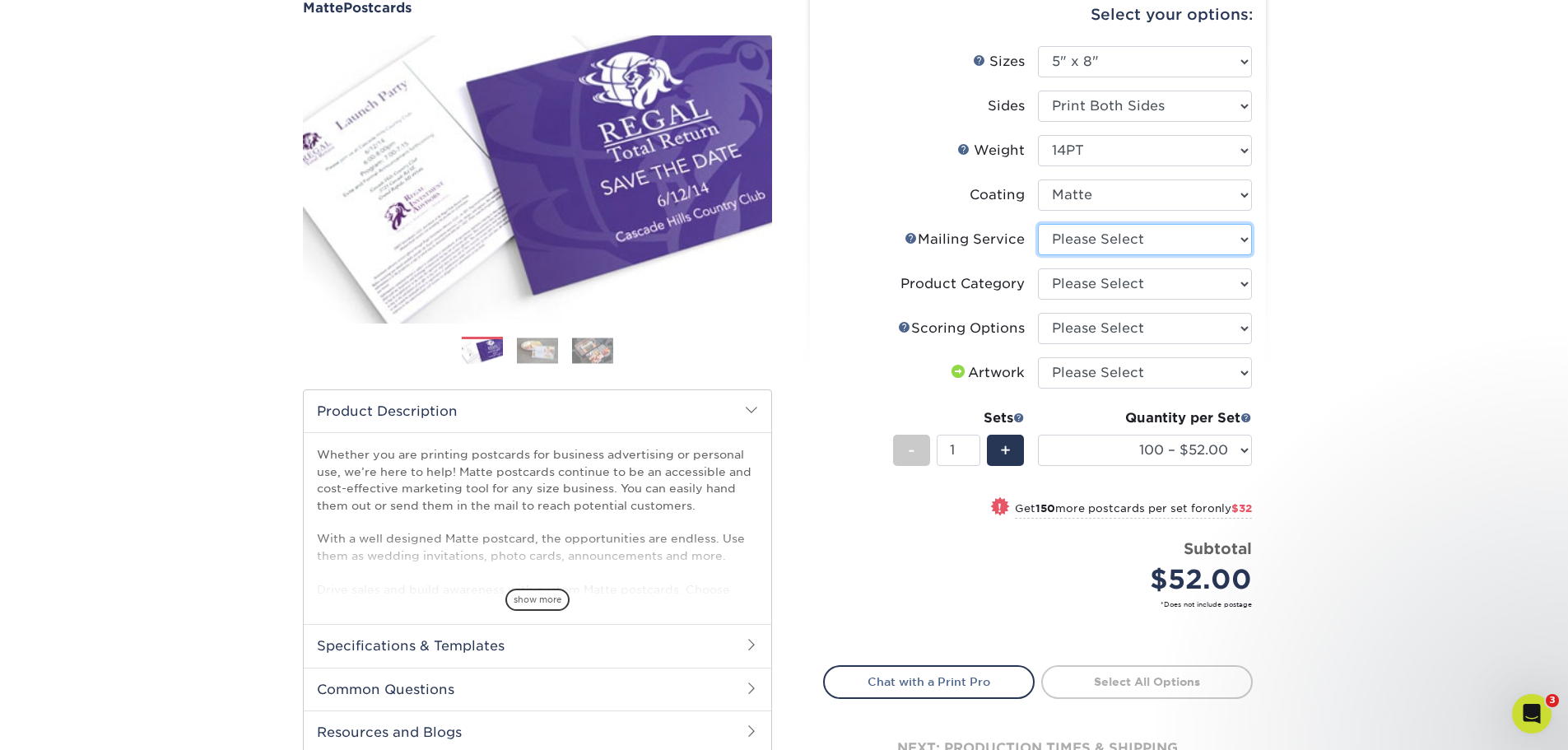
select select "3e5e9bdd-d78a-4c28-a41d-fe1407925ca6"
click at [1038, 224] on select "Please Select No Direct Mailing Service No, I will mail/stamp/imprint Direct Ma…" at bounding box center [1145, 239] width 214 height 31
click at [1144, 294] on select "Please Select Postcards" at bounding box center [1145, 283] width 214 height 31
select select "9b7272e0-d6c8-4c3c-8e97-d3a1bcdab858"
click at [1038, 268] on select "Please Select Postcards" at bounding box center [1145, 283] width 214 height 31
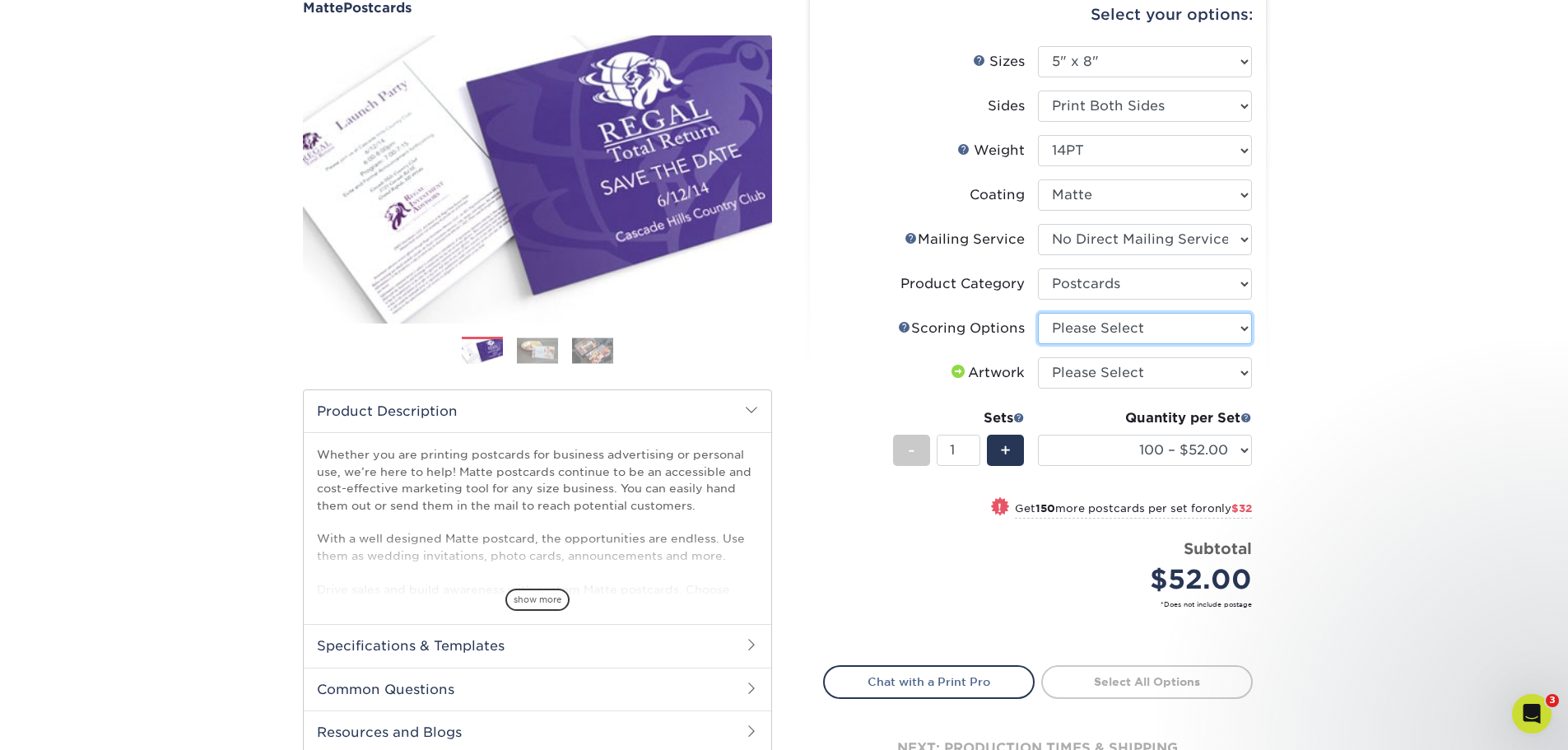
drag, startPoint x: 1129, startPoint y: 328, endPoint x: 1125, endPoint y: 337, distance: 9.8
click at [1127, 332] on select "Please Select No Scoring One Score Two Scores" at bounding box center [1145, 328] width 214 height 31
select select "16ebe401-5398-422d-8cb0-f3adbb82deb5"
click at [1038, 313] on select "Please Select No Scoring One Score Two Scores" at bounding box center [1145, 328] width 214 height 31
drag, startPoint x: 1108, startPoint y: 368, endPoint x: 1105, endPoint y: 378, distance: 10.4
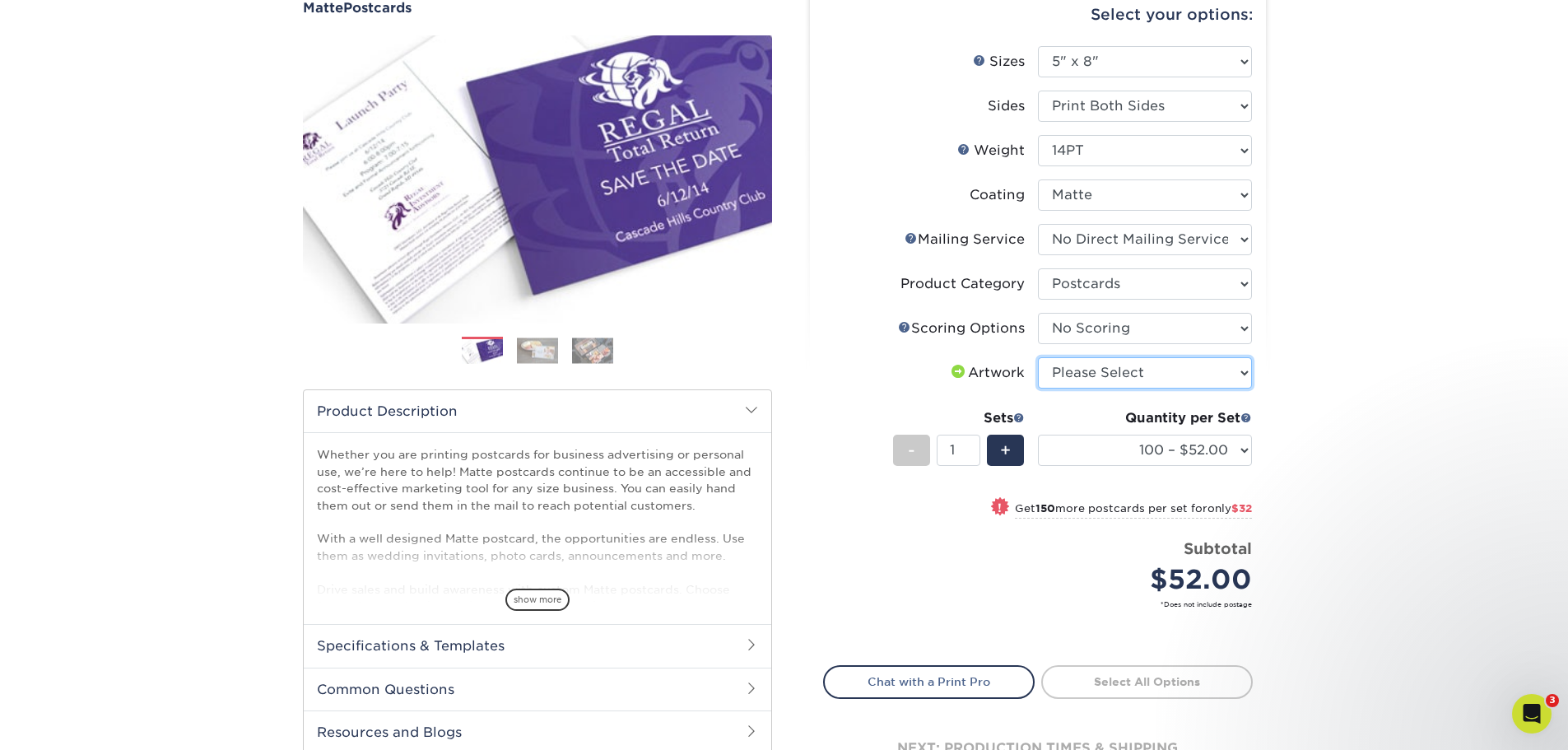
click at [1107, 369] on select "Please Select I will upload files I need a design - $150" at bounding box center [1145, 372] width 214 height 31
select select "upload"
click at [1038, 357] on select "Please Select I will upload files I need a design - $150" at bounding box center [1145, 372] width 214 height 31
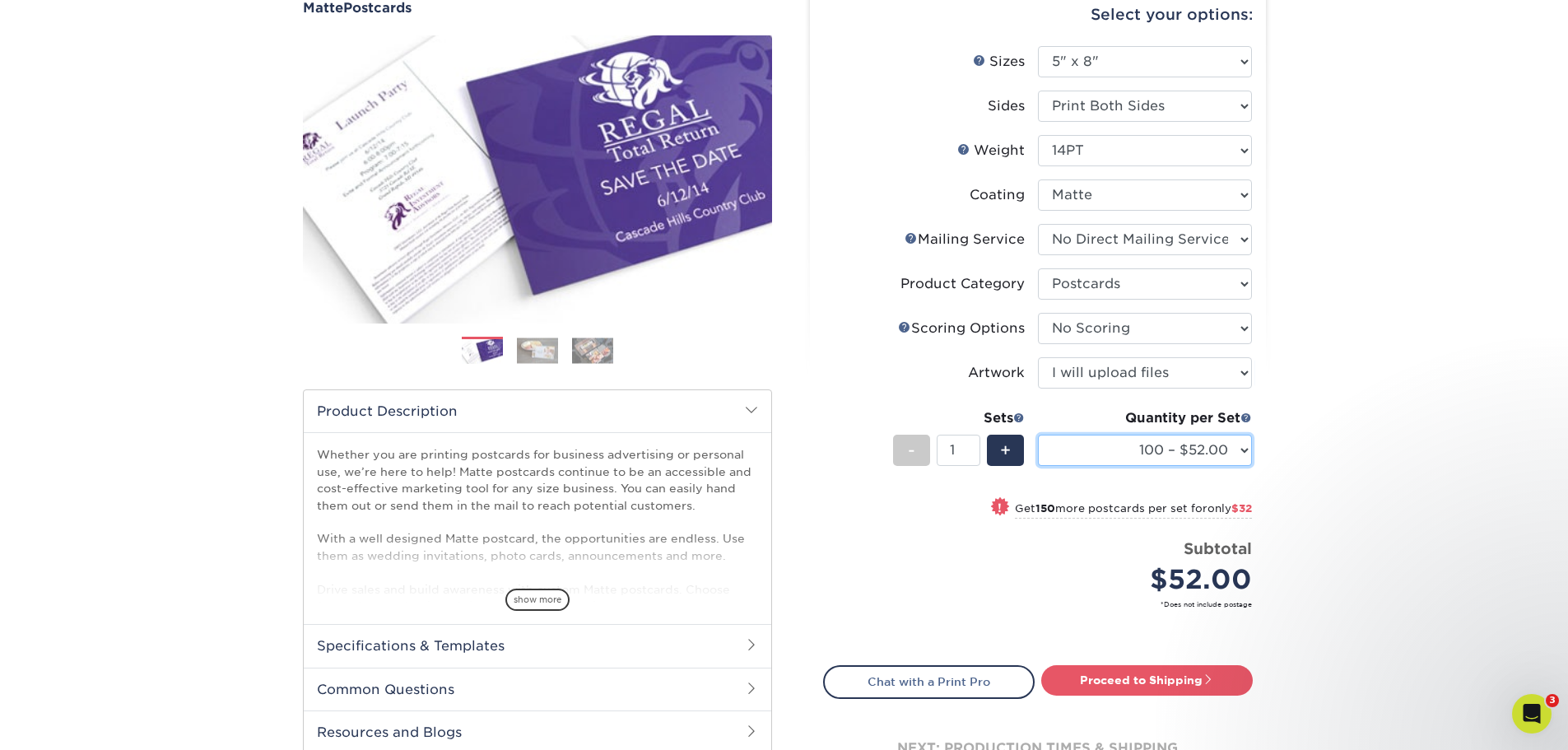
click at [1227, 464] on select "100 – $52.00 250 – $84.00 500 – $116.00 1000 – $134.00 2500 – $220.00 5000 – $3…" at bounding box center [1145, 450] width 214 height 31
select select "250 – $84.00"
click at [1038, 435] on select "100 – $52.00 250 – $84.00 500 – $116.00 1000 – $134.00 2500 – $220.00 5000 – $3…" at bounding box center [1145, 450] width 214 height 31
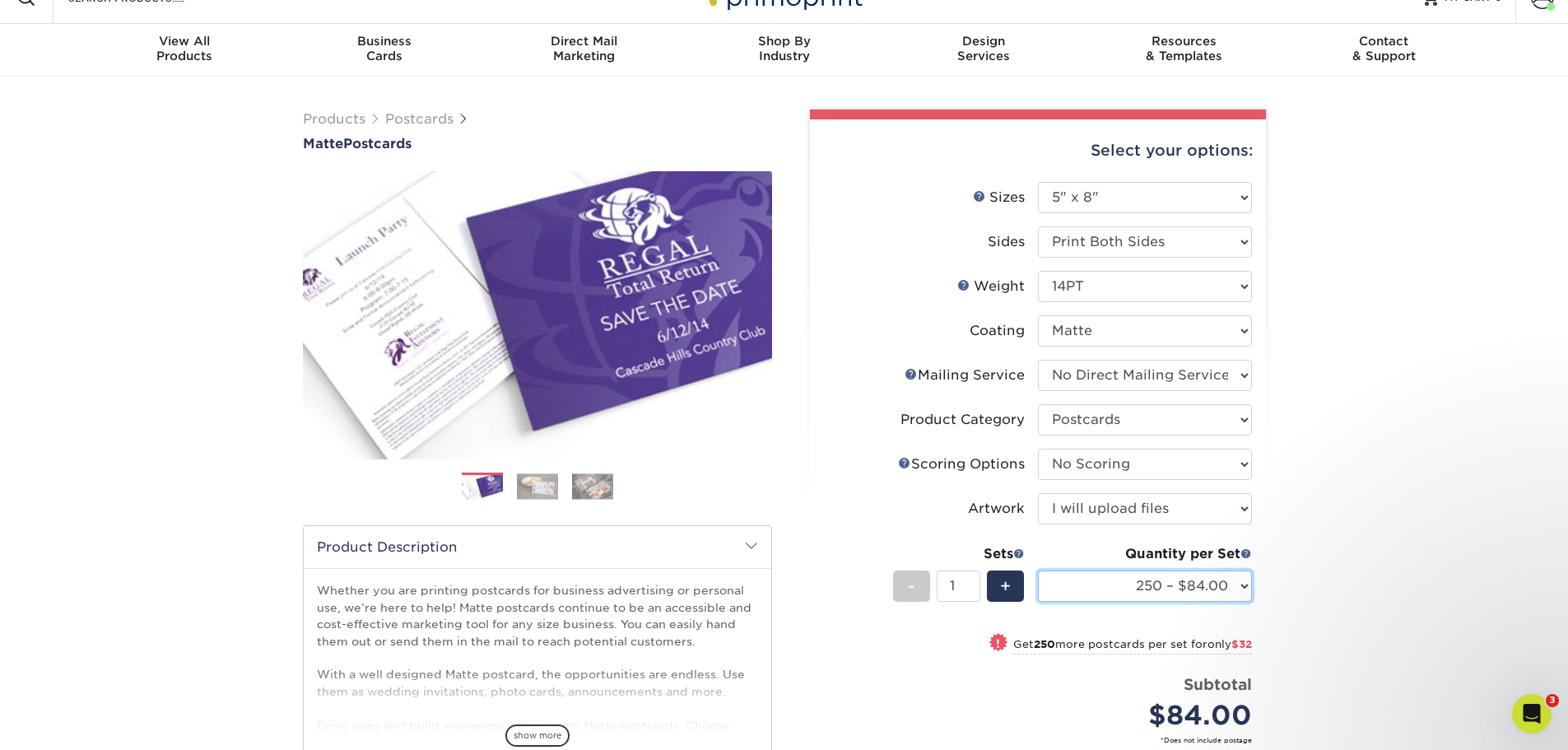
scroll to position [0, 0]
